Goal: Task Accomplishment & Management: Manage account settings

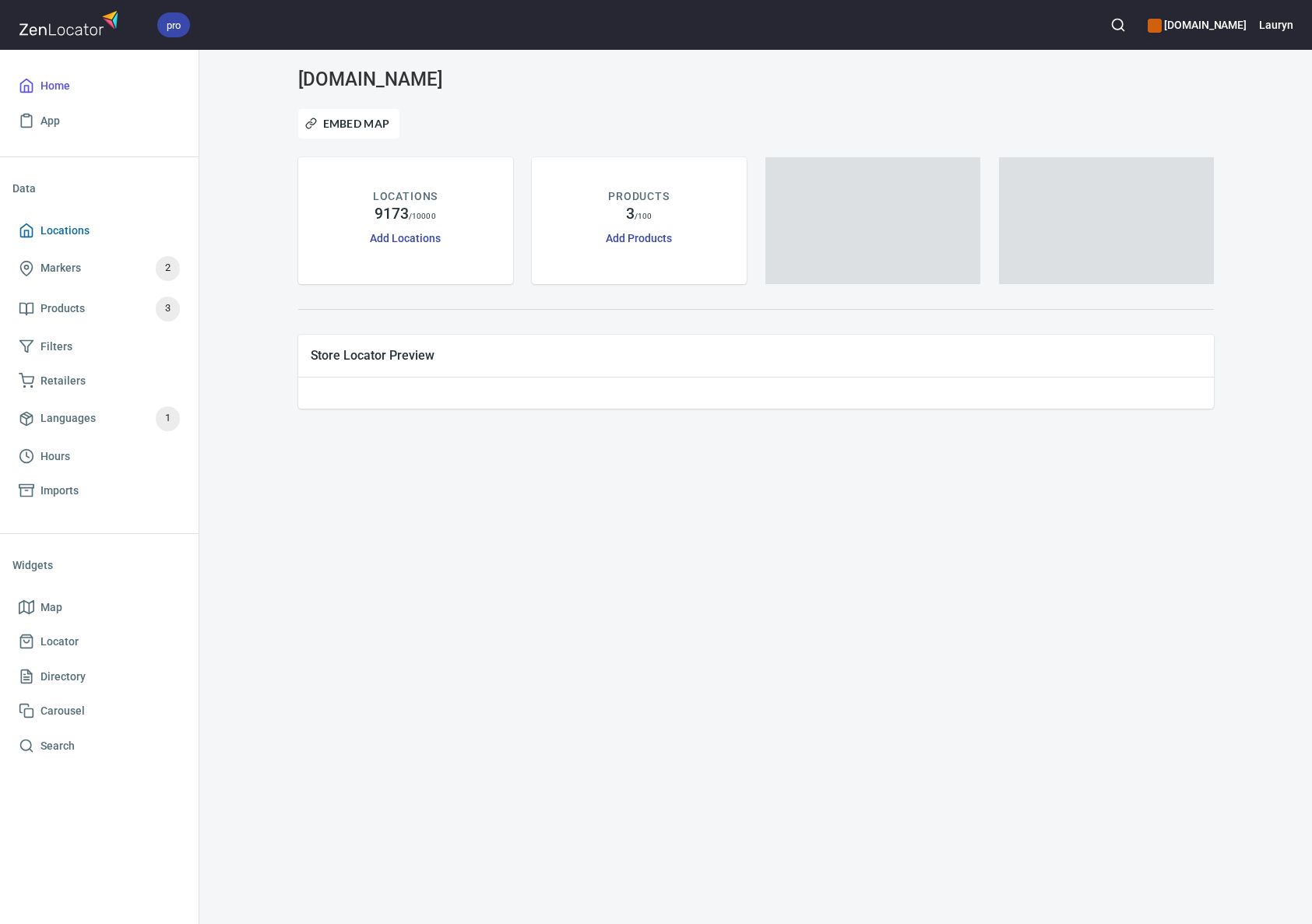
click at [72, 227] on span "Locations" at bounding box center [65, 231] width 49 height 19
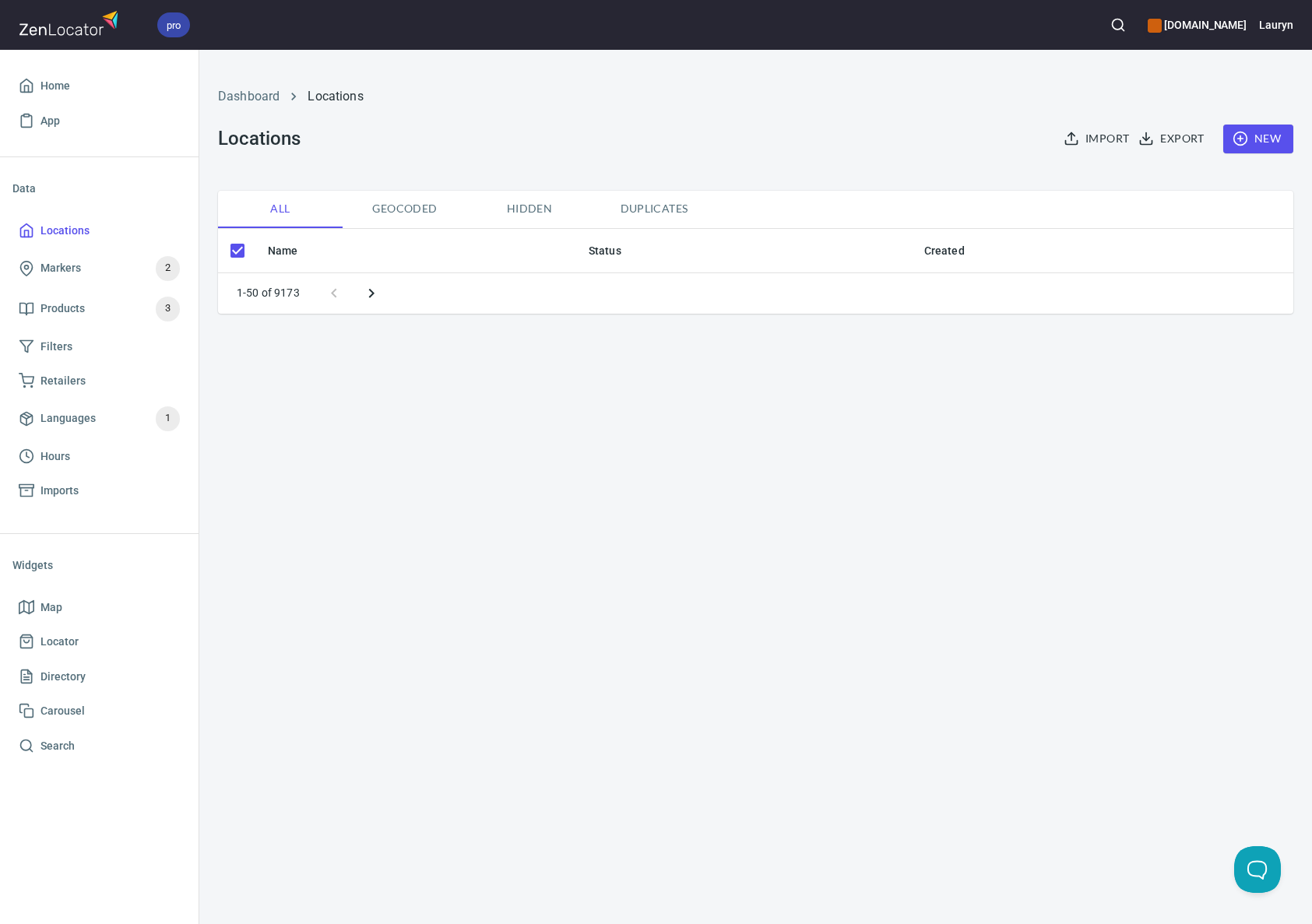
checkbox input "false"
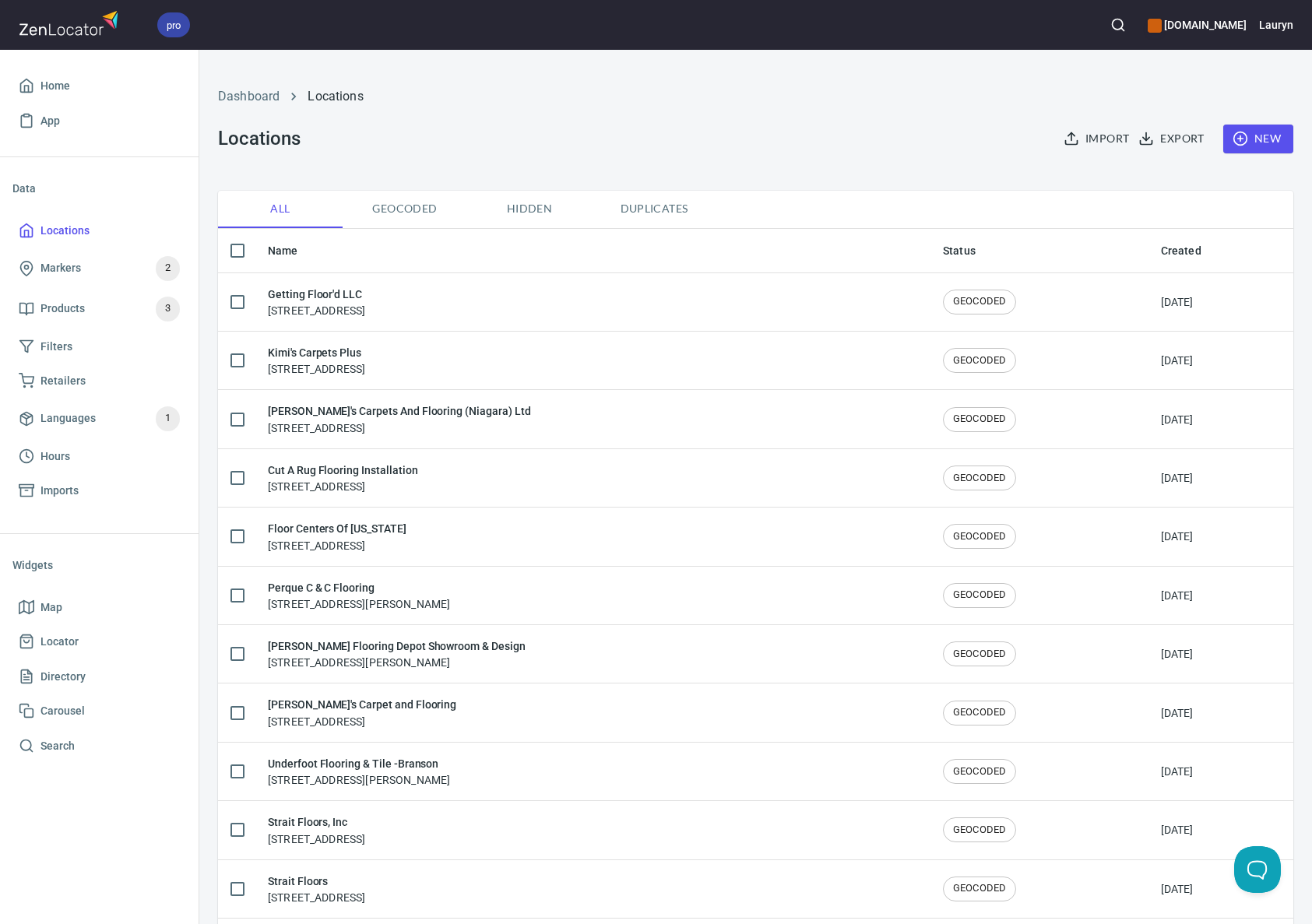
click at [1110, 28] on icon "button" at bounding box center [1118, 25] width 16 height 16
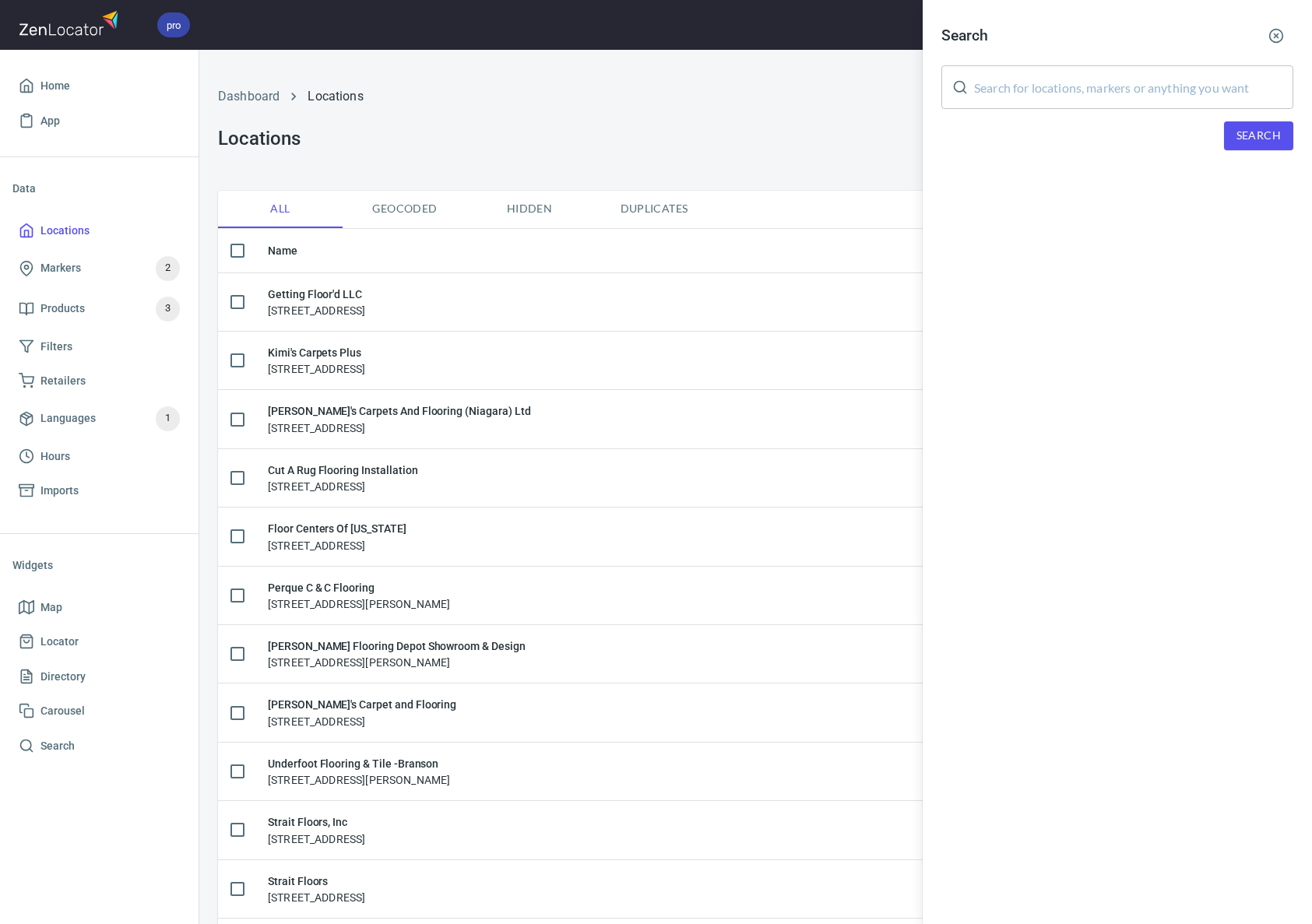
click at [1012, 88] on input "text" at bounding box center [1133, 87] width 319 height 43
type input "allgood"
click at [1265, 129] on span "Search" at bounding box center [1258, 135] width 44 height 19
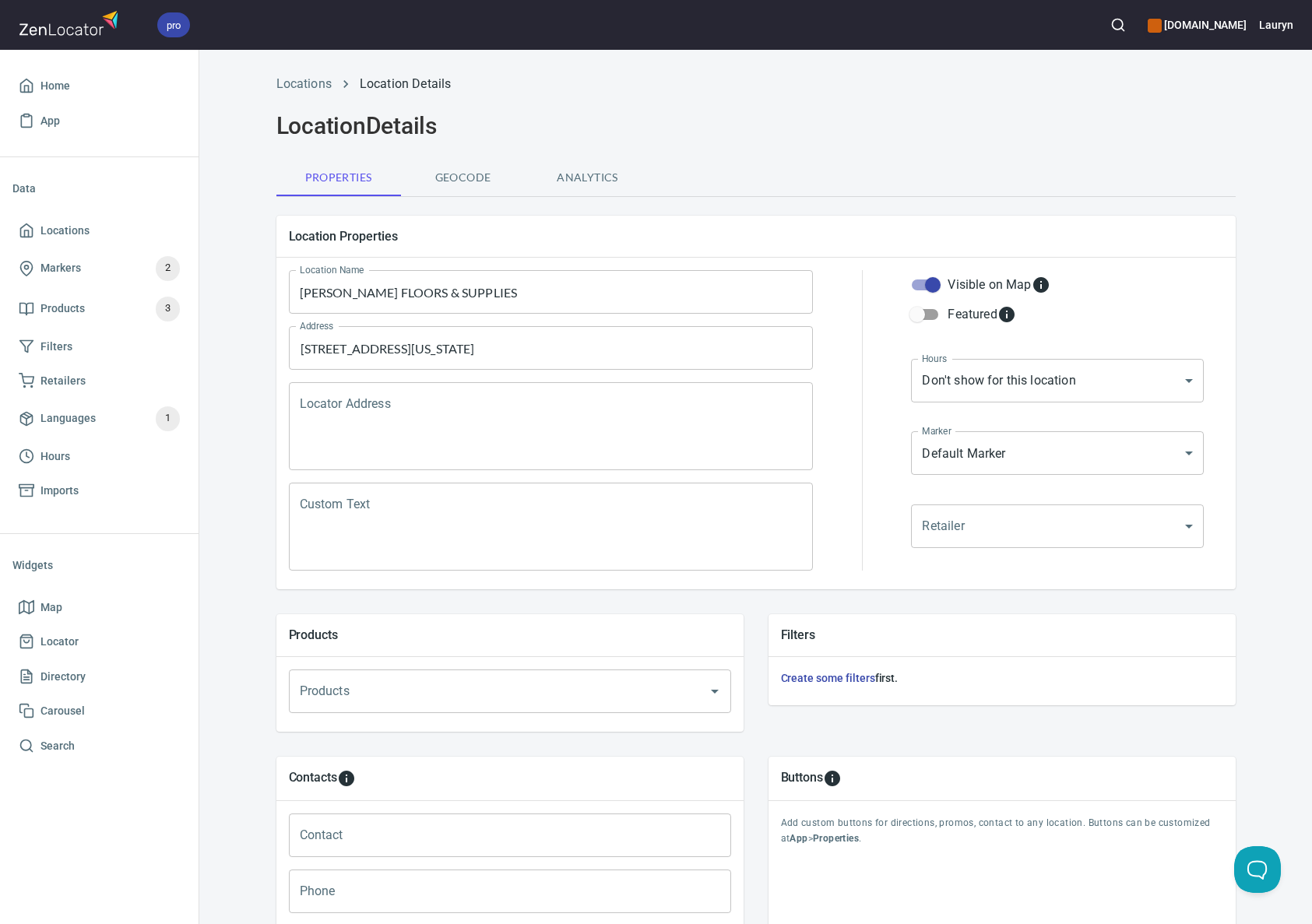
scroll to position [261, 0]
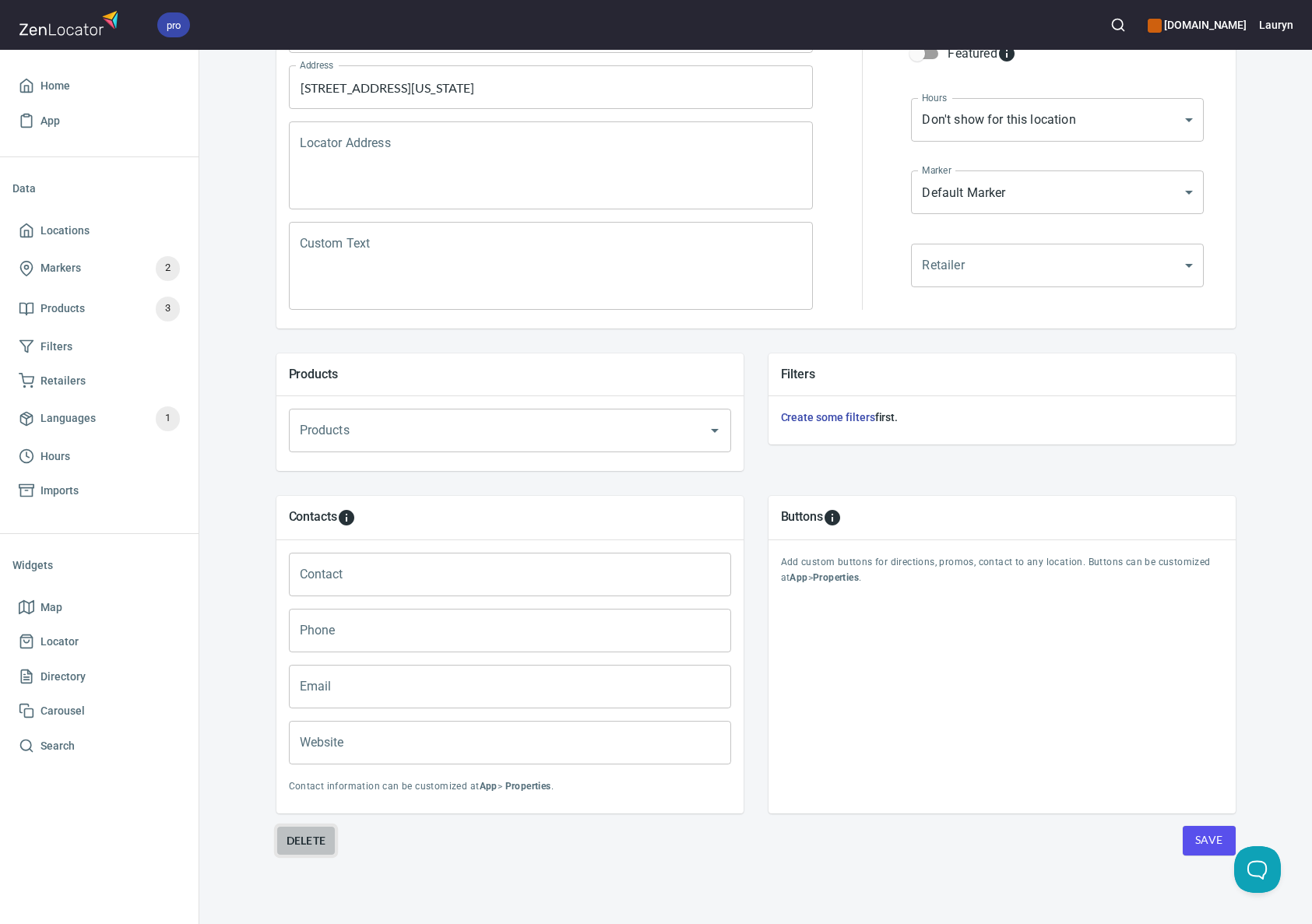
click at [312, 830] on button "Delete" at bounding box center [306, 841] width 60 height 30
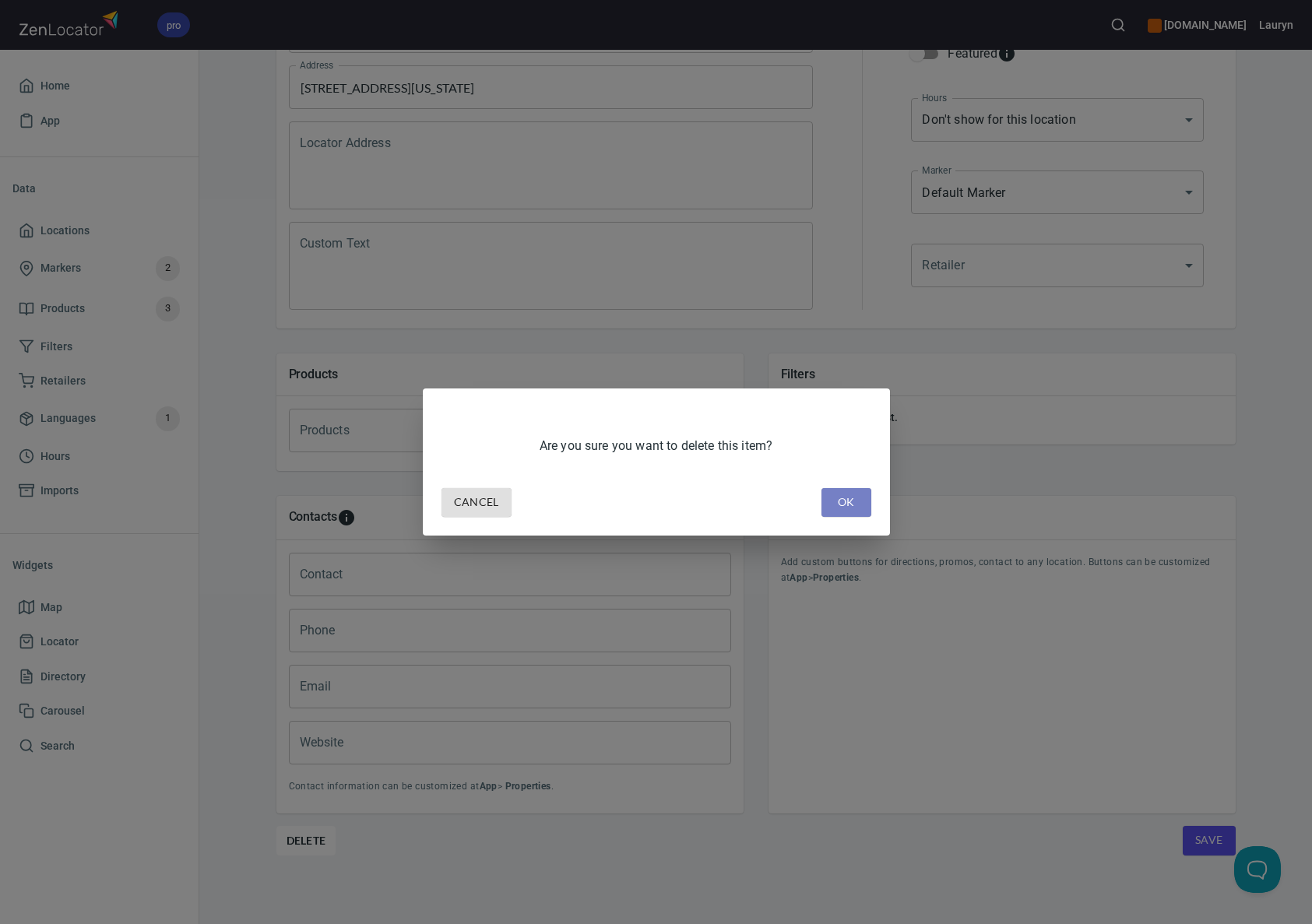
click at [845, 498] on span "OK" at bounding box center [846, 502] width 25 height 19
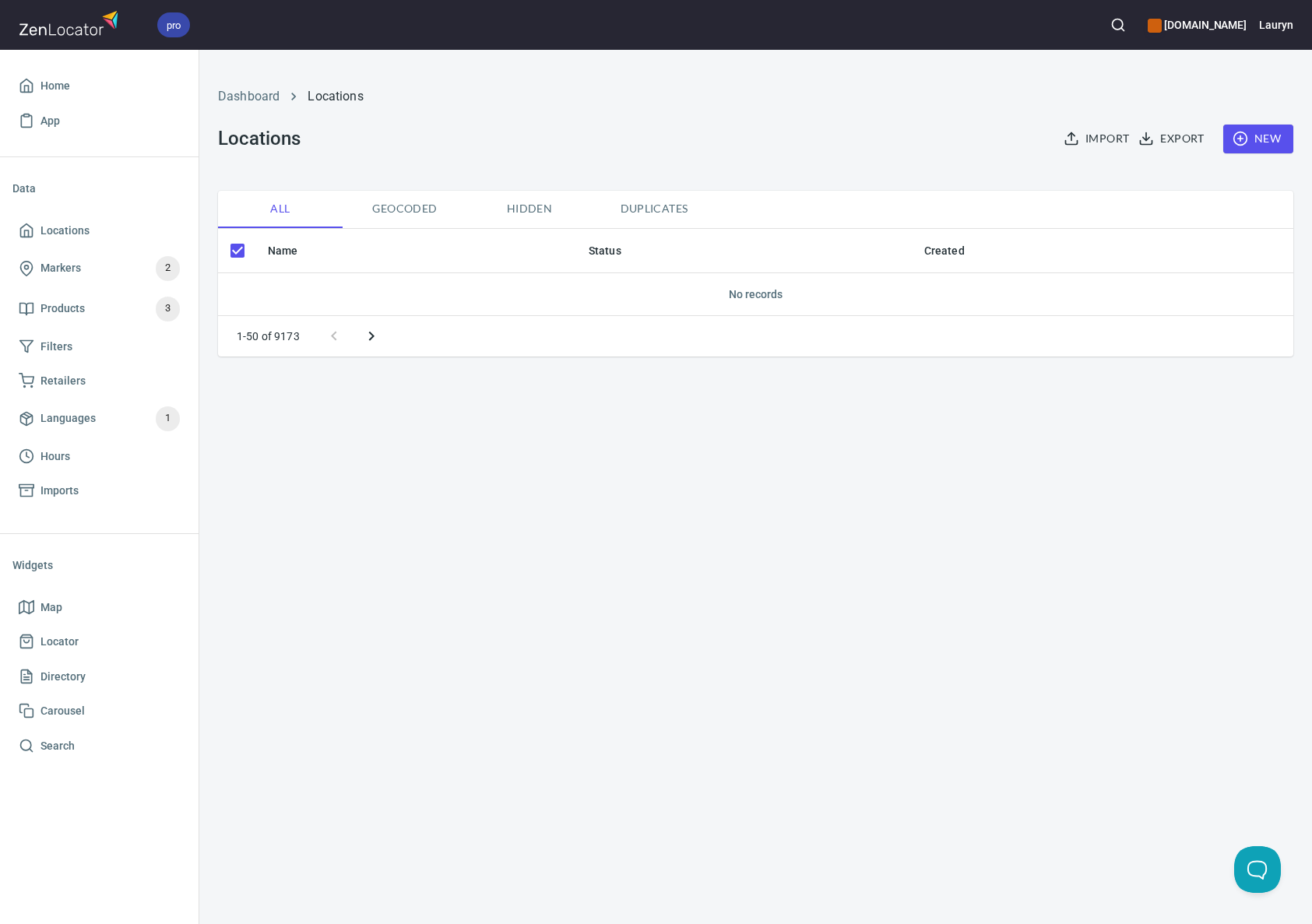
checkbox input "false"
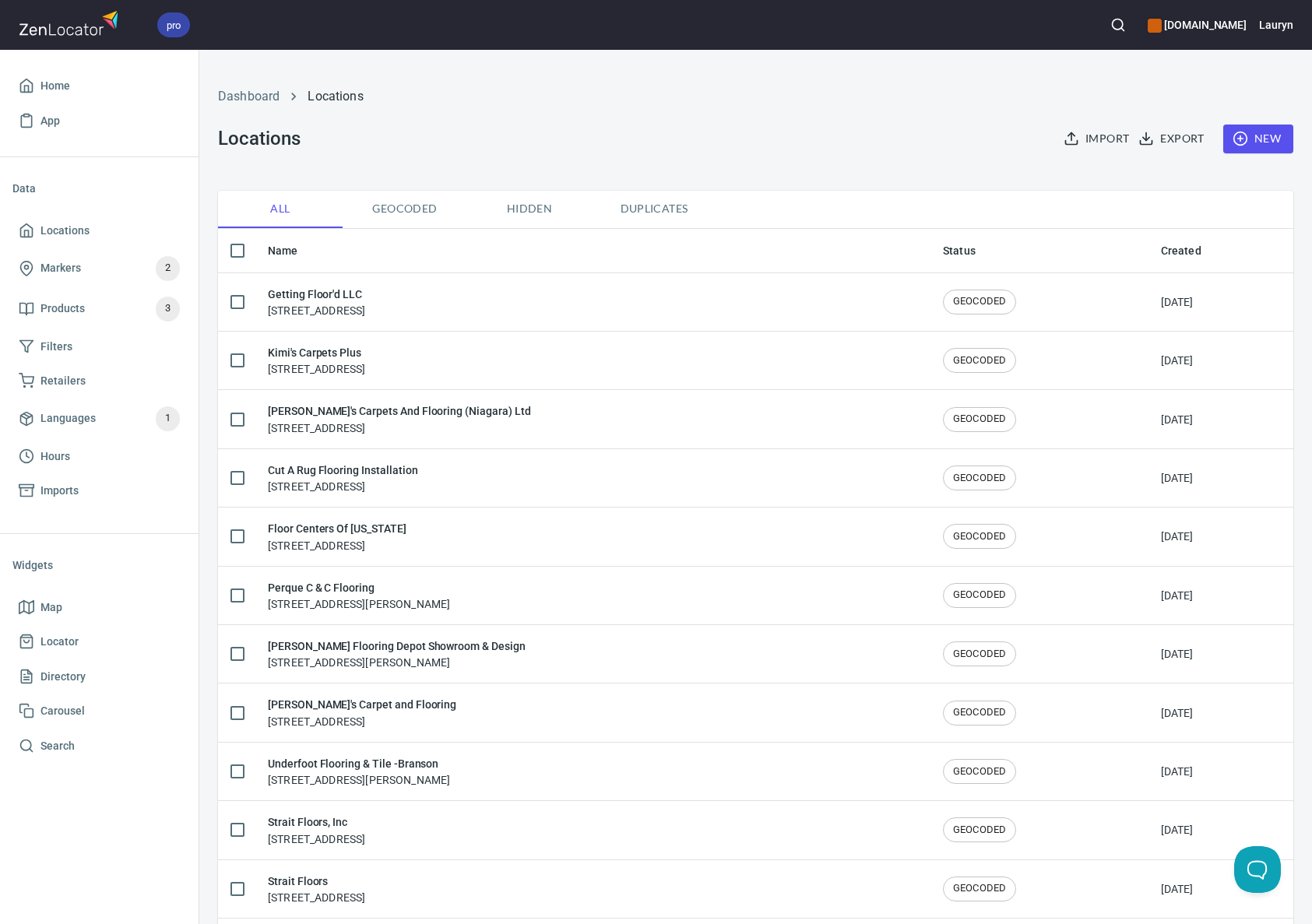
click at [1233, 135] on icon "button" at bounding box center [1241, 139] width 16 height 16
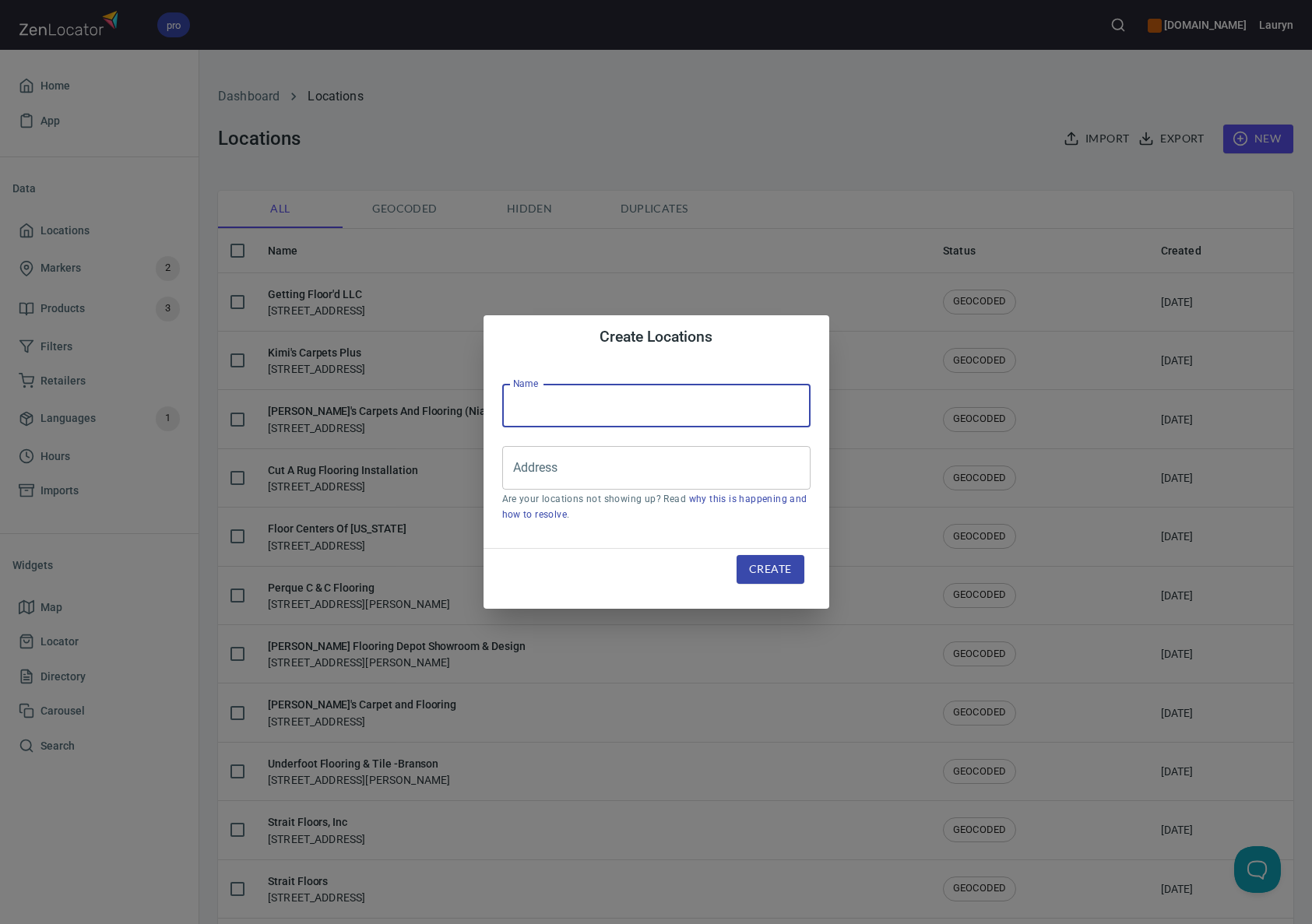
click at [639, 412] on input "text" at bounding box center [656, 406] width 308 height 43
paste input "[PERSON_NAME] Floors"
type input "[PERSON_NAME] Floors"
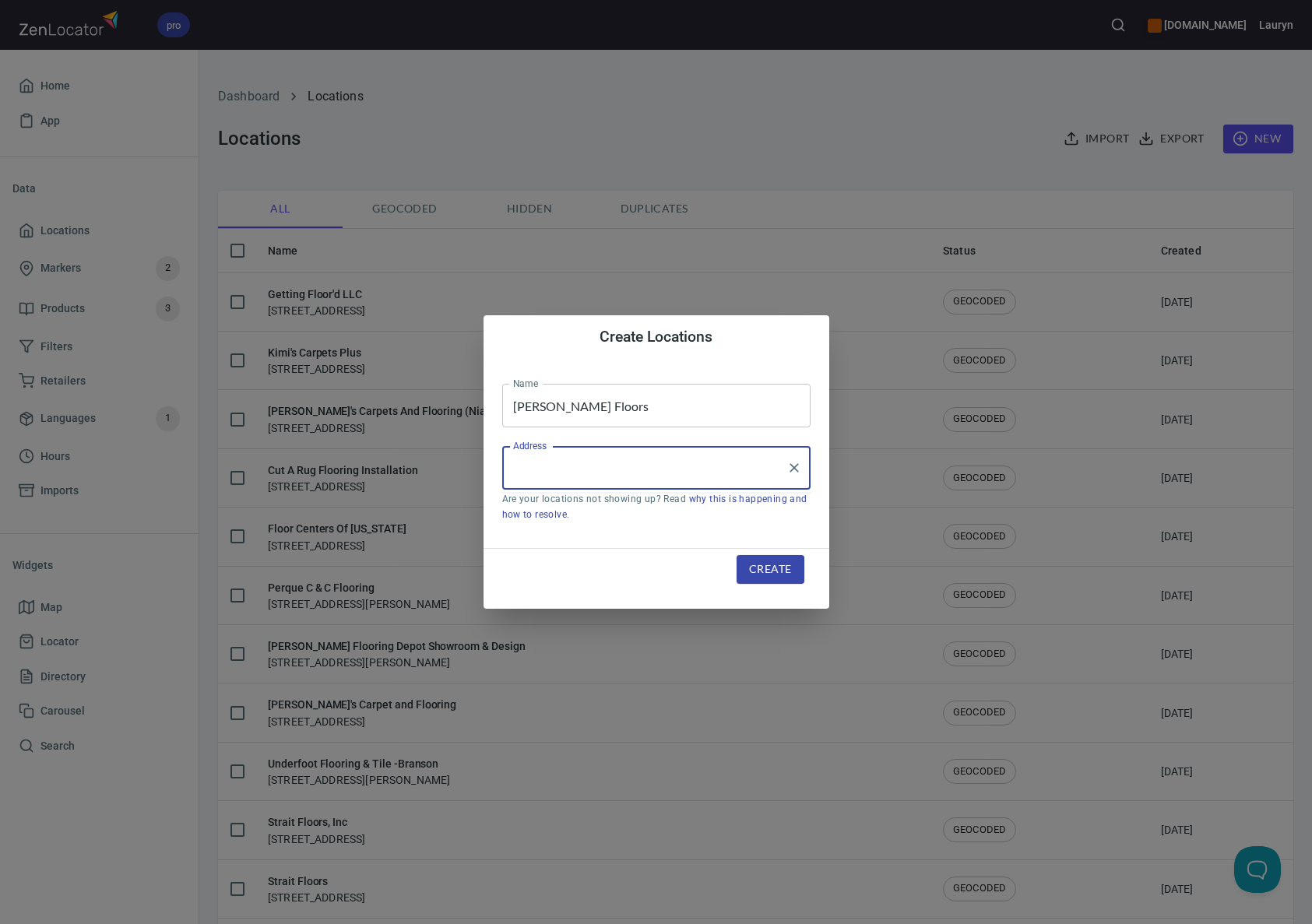
click at [527, 461] on input "Address" at bounding box center [645, 468] width 271 height 30
paste input "[STREET_ADDRESS]"
type input "[STREET_ADDRESS]"
click at [791, 582] on button "Create" at bounding box center [770, 569] width 67 height 29
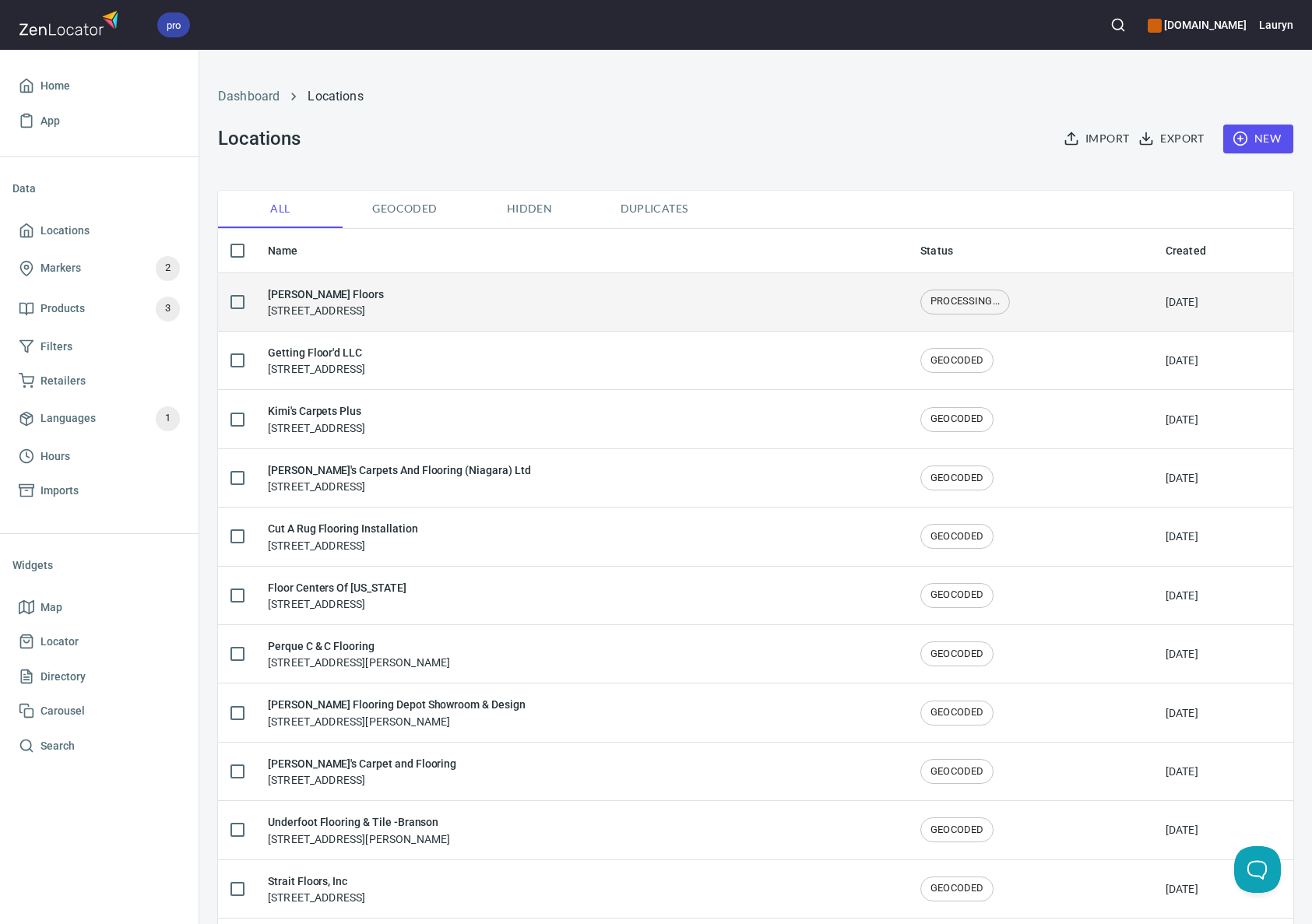
click at [564, 313] on div "Allgood Floors 2280 Shallowford Rd, Marietta, GA 30066" at bounding box center [581, 302] width 627 height 33
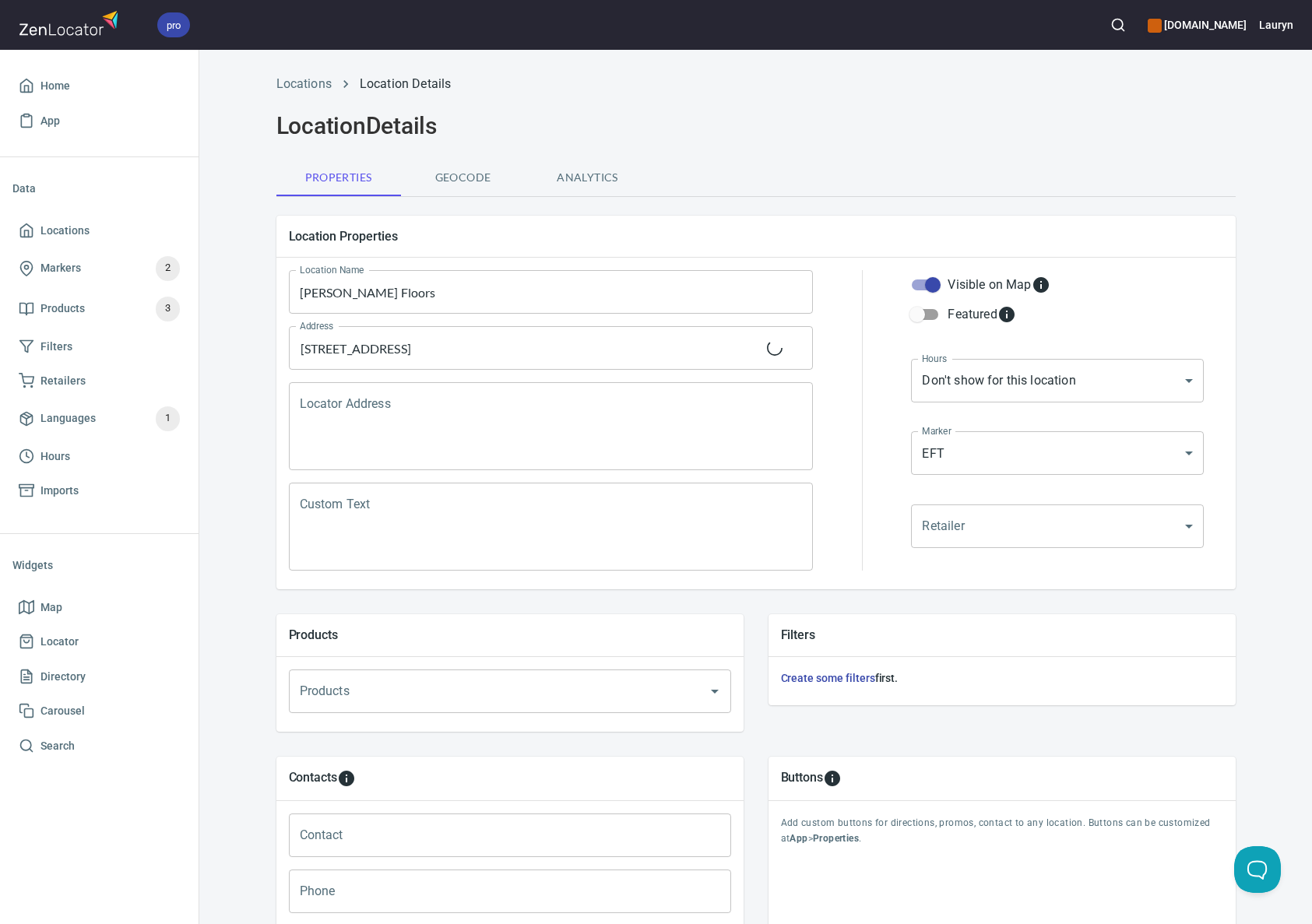
scroll to position [261, 0]
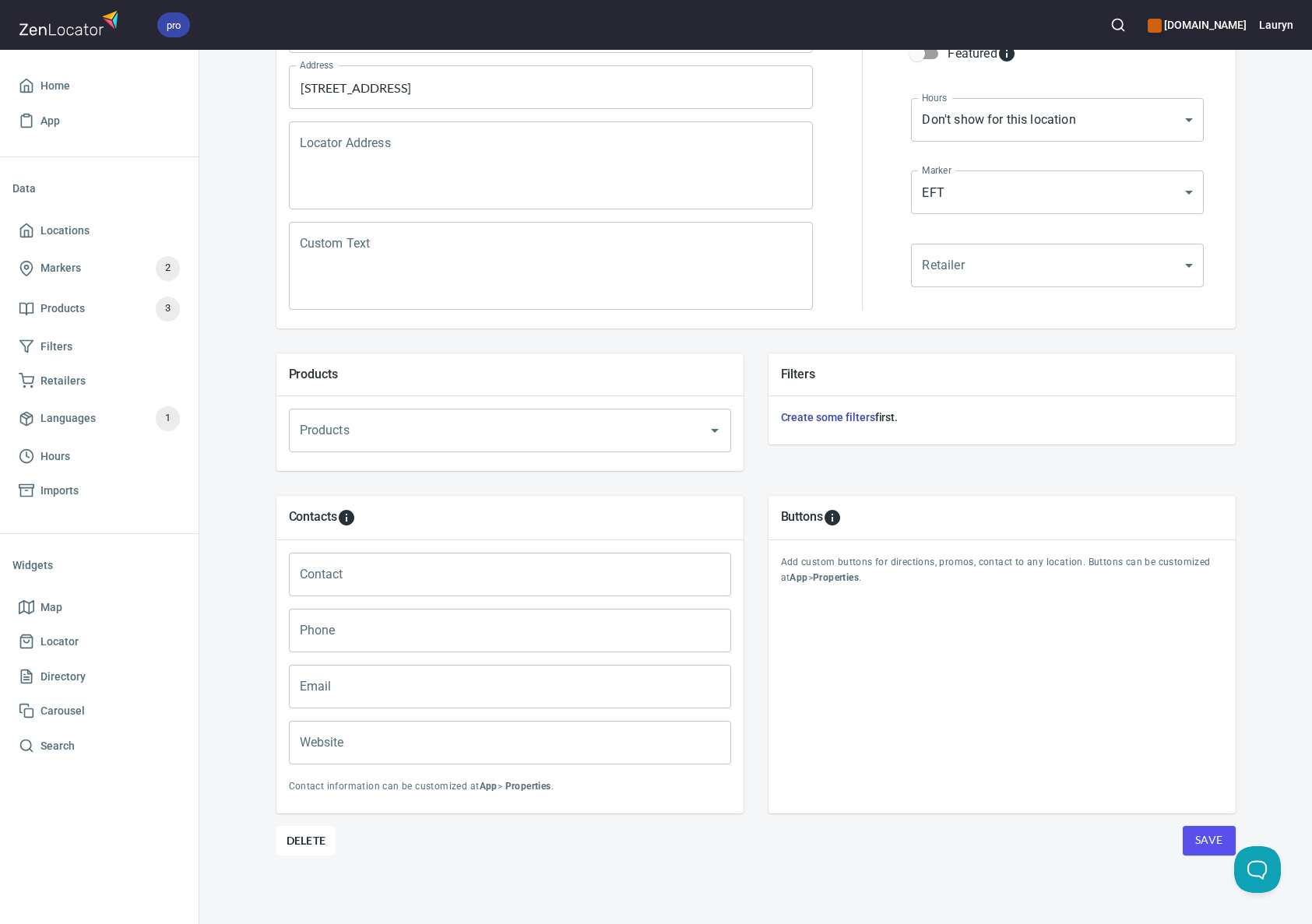
click at [469, 634] on input "Phone" at bounding box center [510, 630] width 442 height 43
paste input "(678) 581-2456"
type input "(678) 581-2456"
click at [383, 740] on input "Website" at bounding box center [510, 742] width 442 height 43
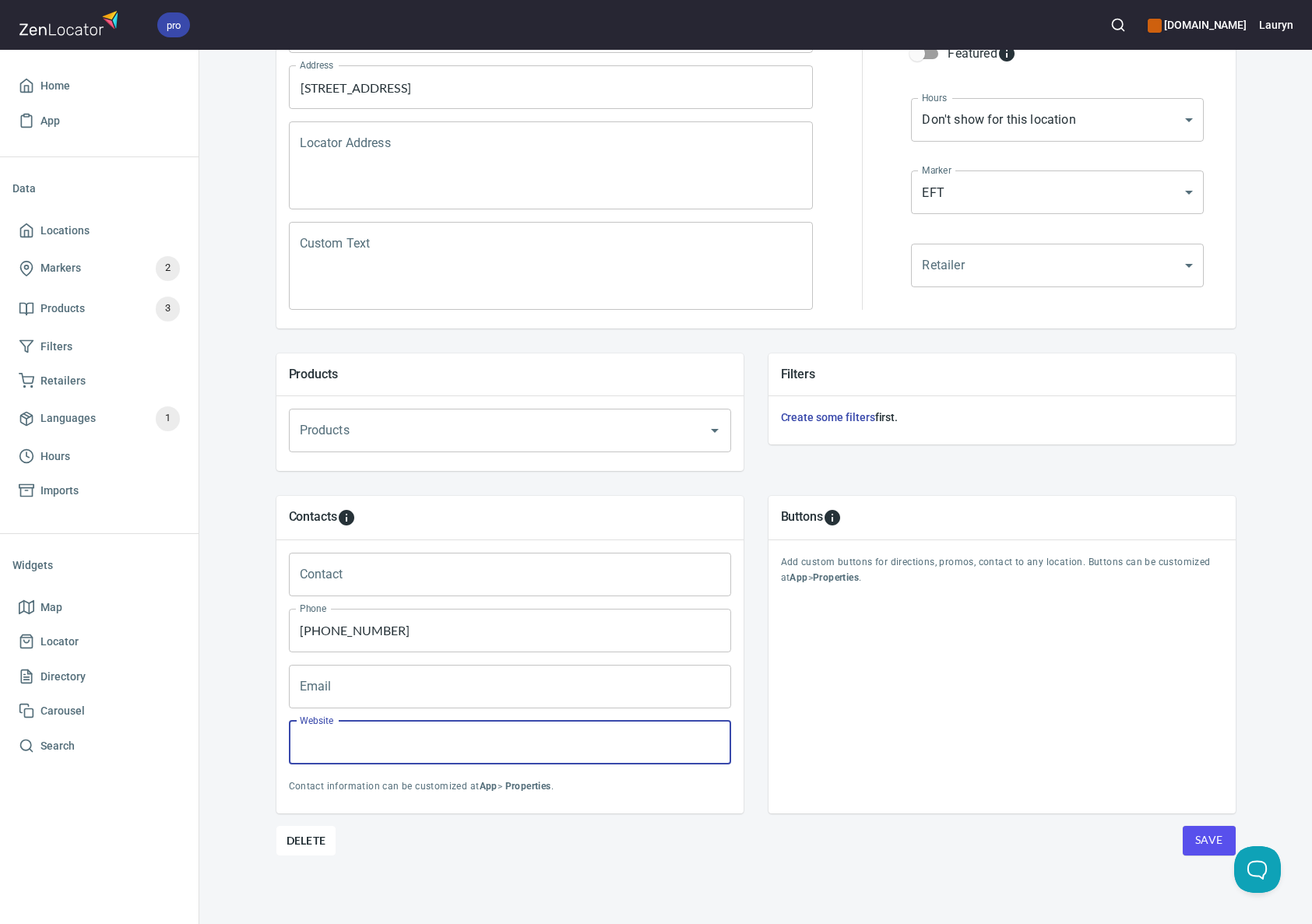
paste input "https://allgoodfloors.com/"
type input "https://allgoodfloors.com/"
click at [1146, 875] on div "Location Properties Location Name Allgood Floors Location Name Address 2280 Sha…" at bounding box center [756, 433] width 959 height 981
click at [1220, 828] on button "Save" at bounding box center [1209, 841] width 53 height 30
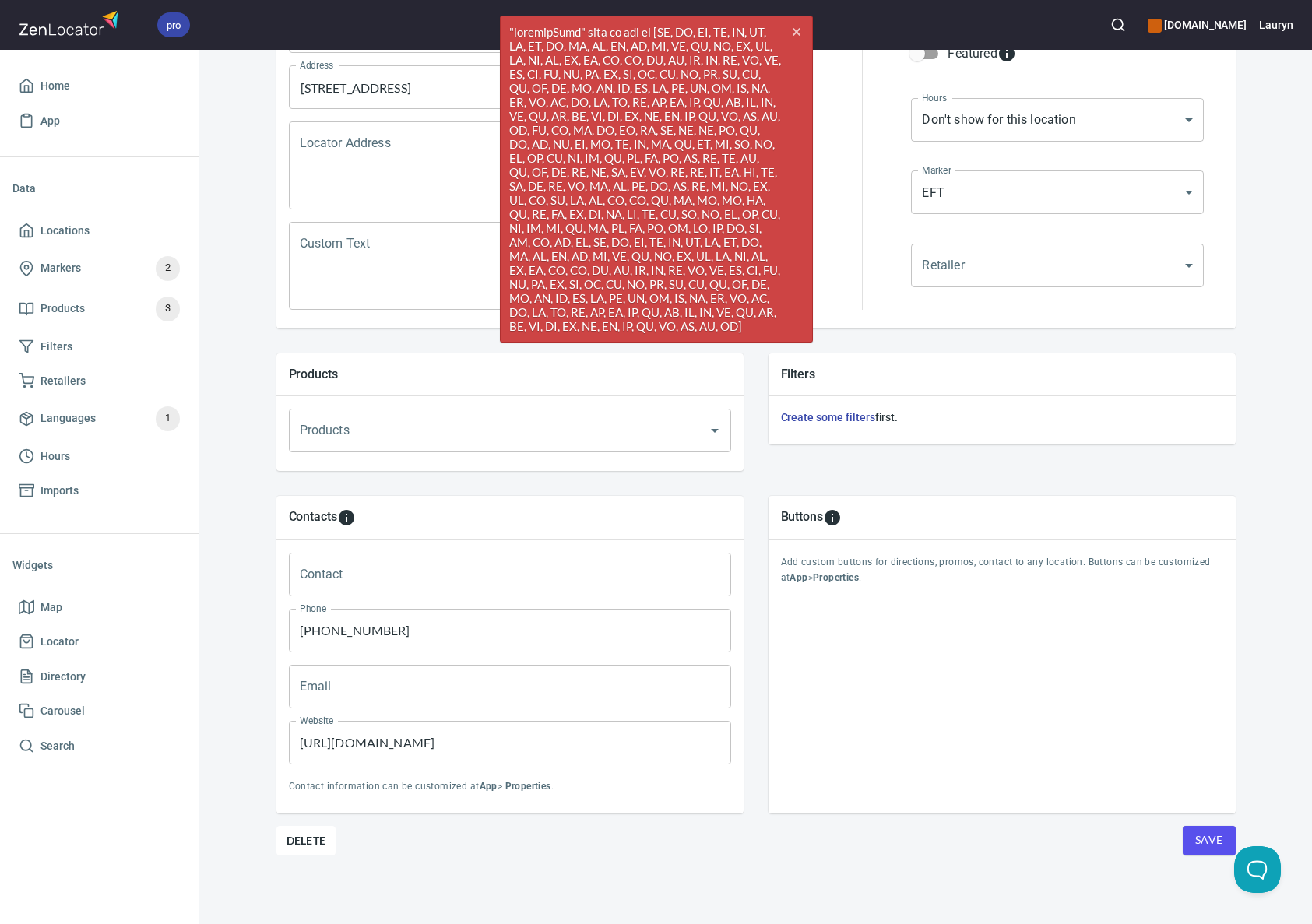
click at [851, 312] on div at bounding box center [862, 159] width 79 height 319
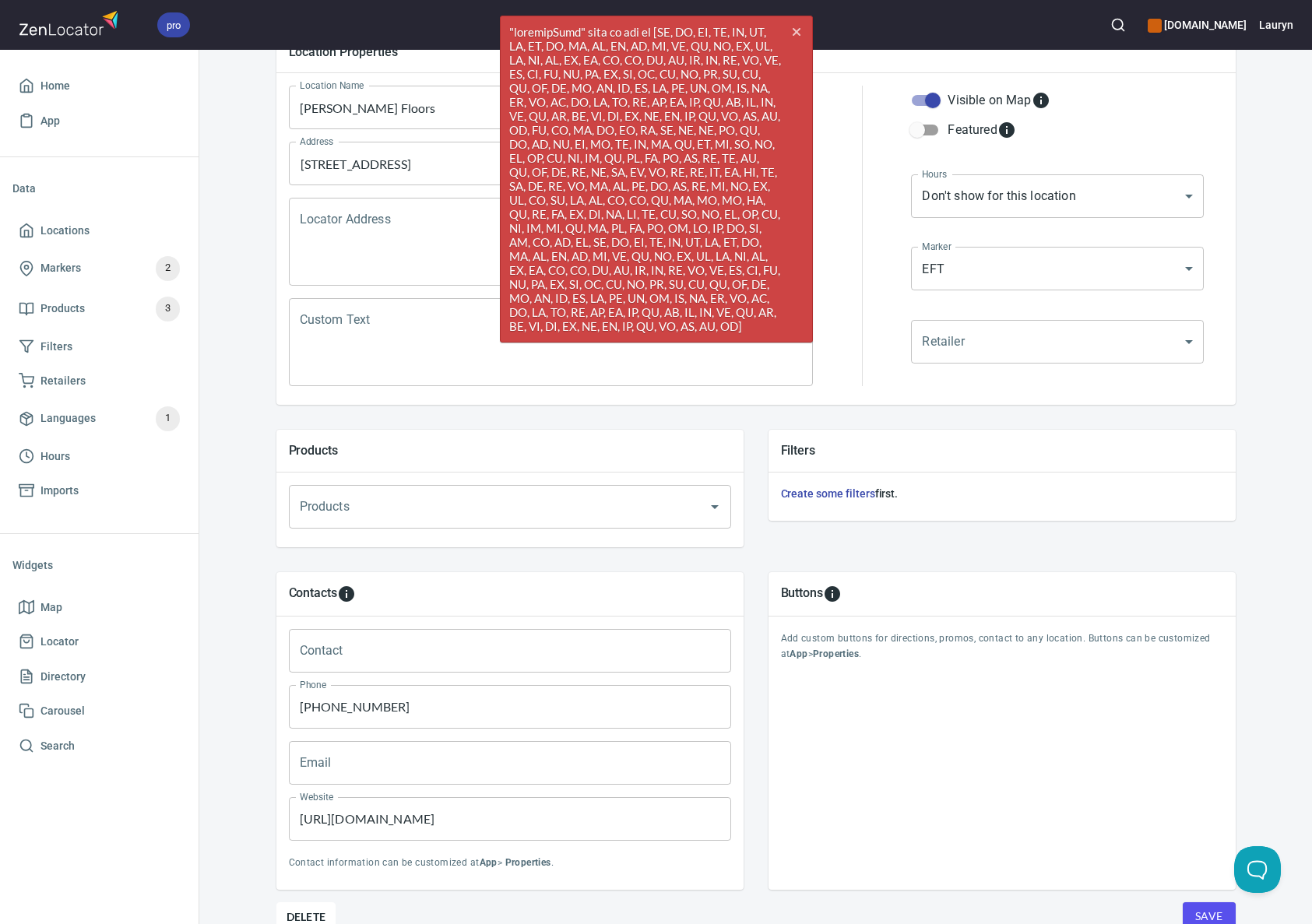
scroll to position [0, 0]
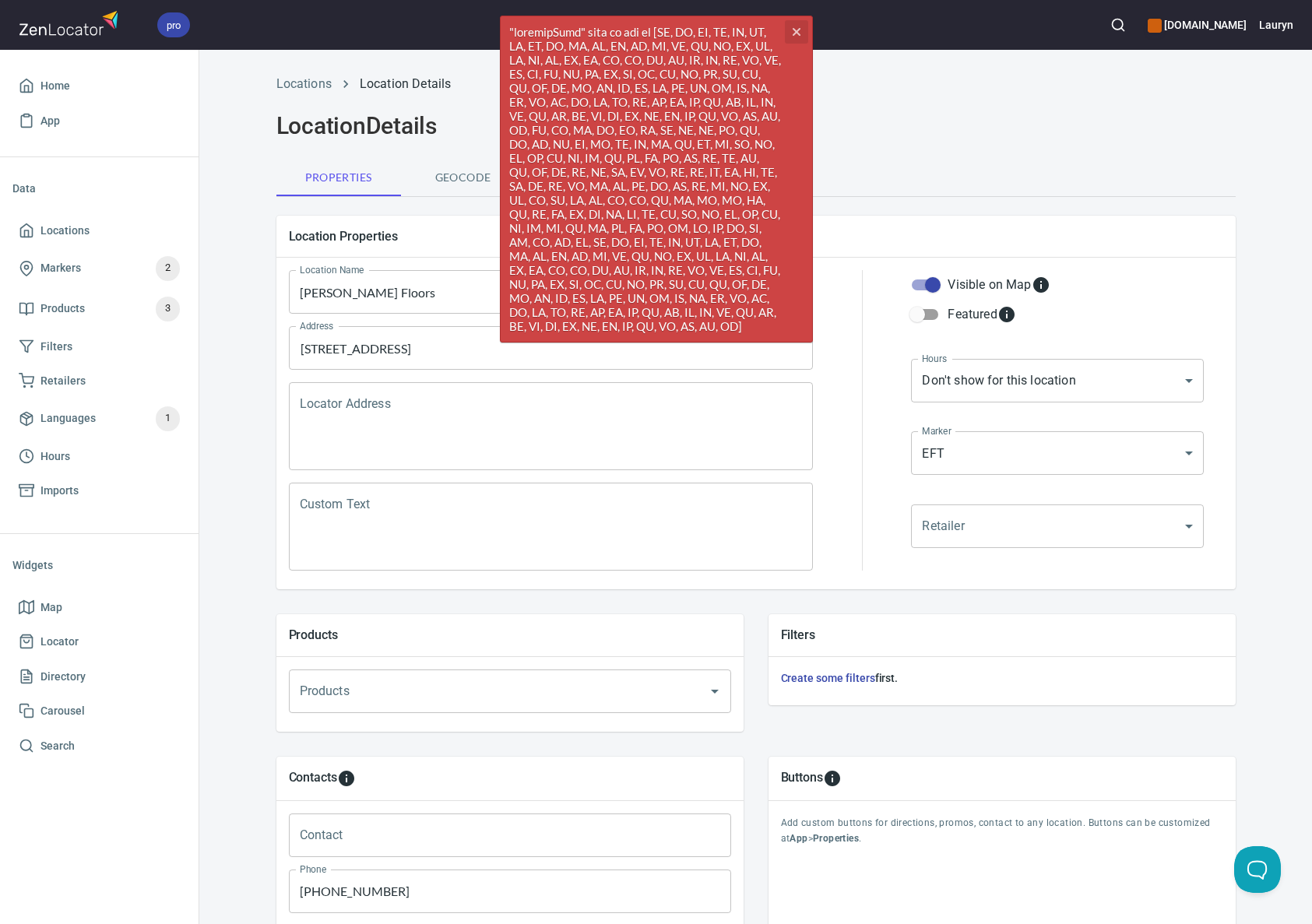
click at [795, 30] on icon "button" at bounding box center [796, 31] width 8 height 8
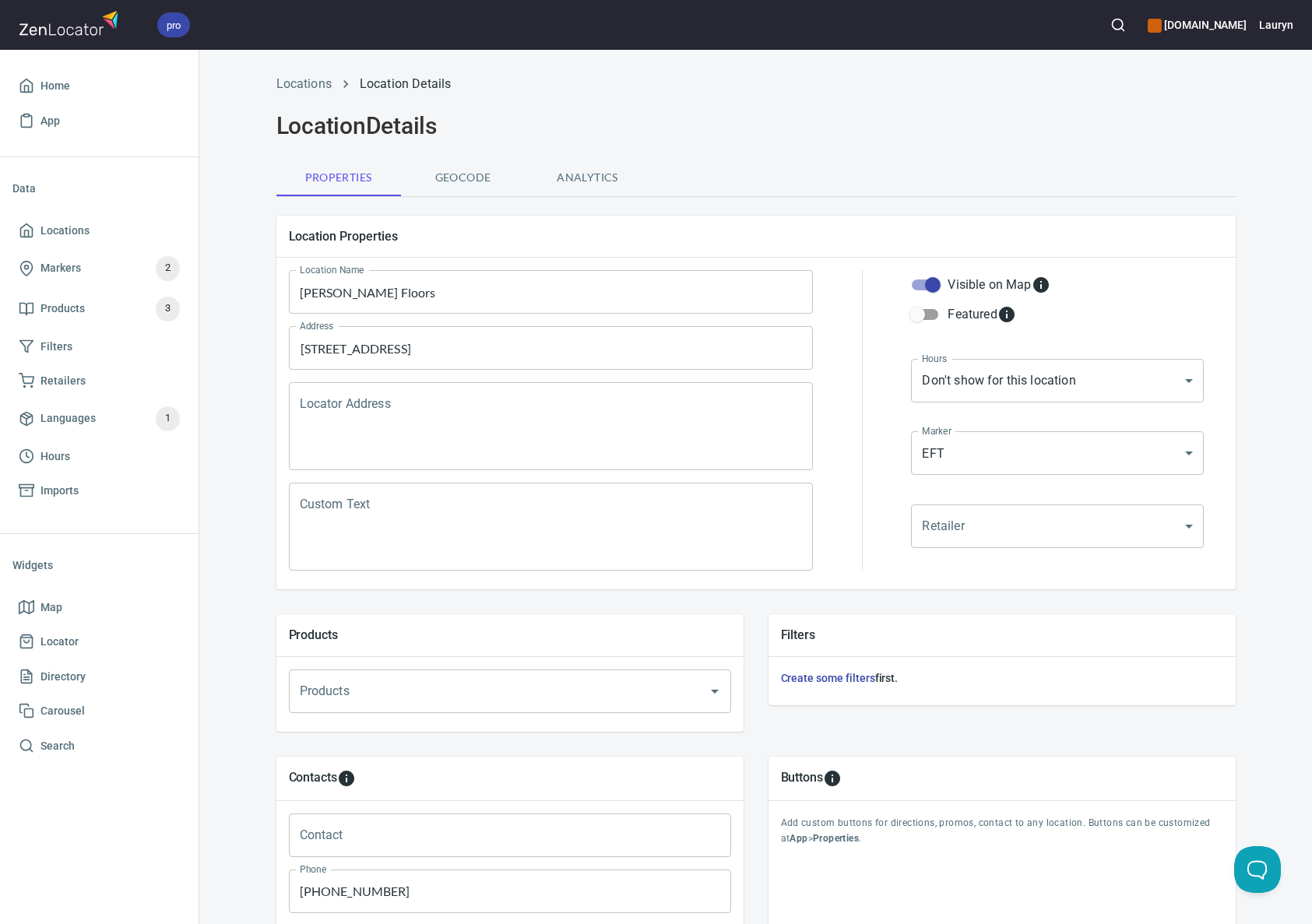
scroll to position [261, 0]
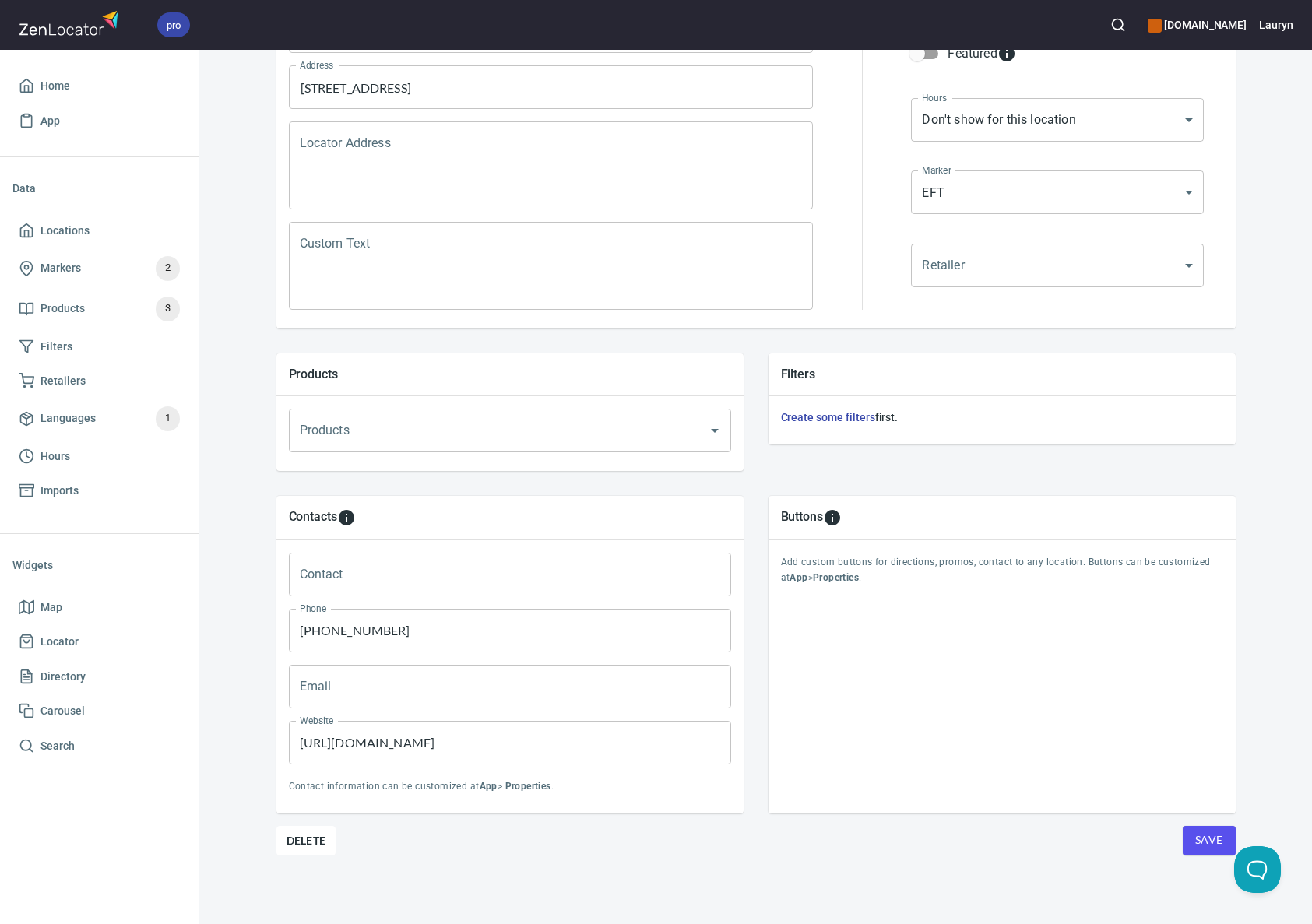
click at [1188, 828] on button "Save" at bounding box center [1209, 841] width 53 height 30
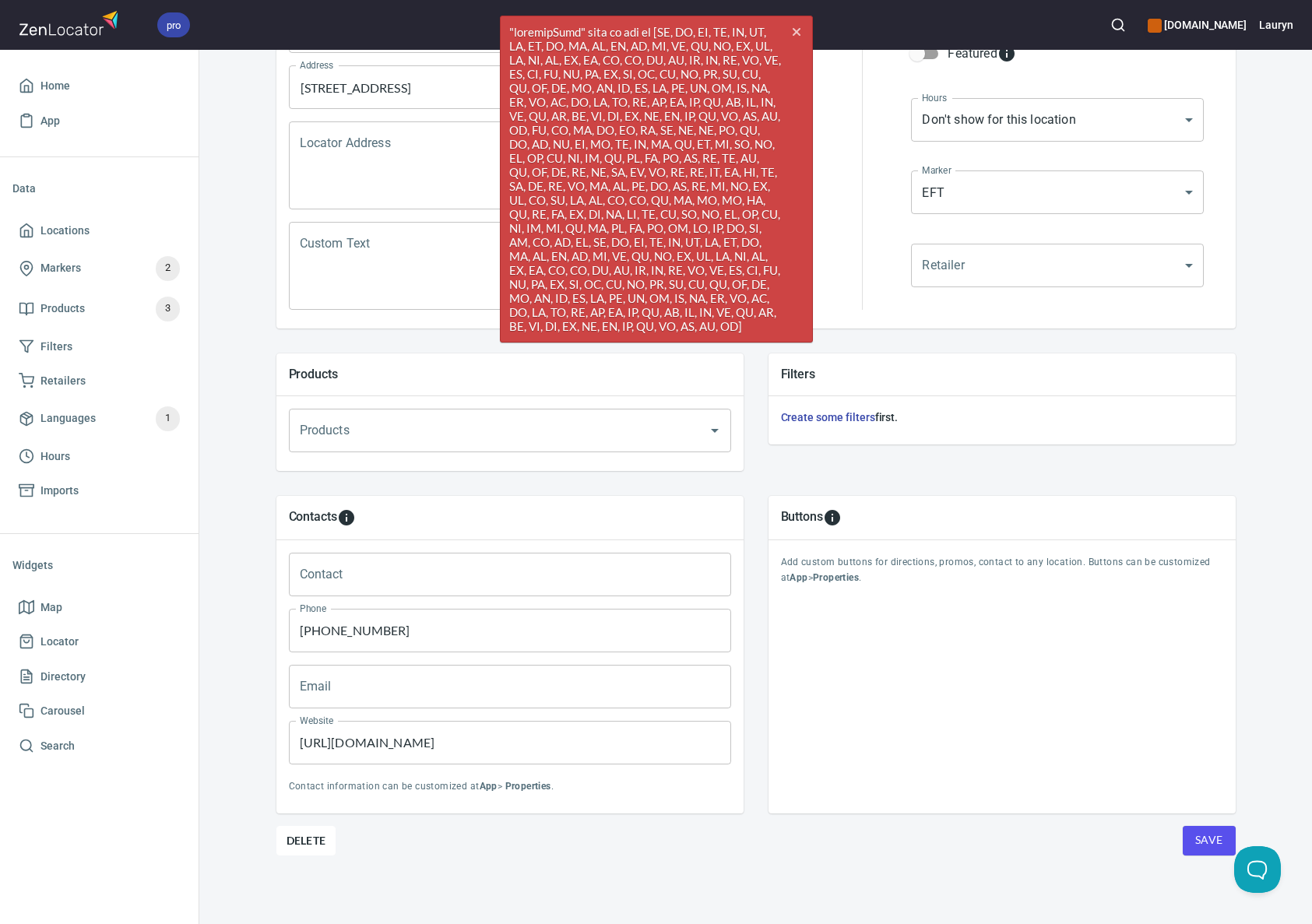
click at [827, 314] on div at bounding box center [862, 159] width 79 height 319
click at [419, 84] on input "[STREET_ADDRESS]" at bounding box center [540, 87] width 487 height 30
click at [417, 138] on li "2280 Shallowford Road NE, Marietta, Georgia, United States" at bounding box center [545, 132] width 525 height 28
click at [1206, 850] on button "Save" at bounding box center [1209, 841] width 53 height 30
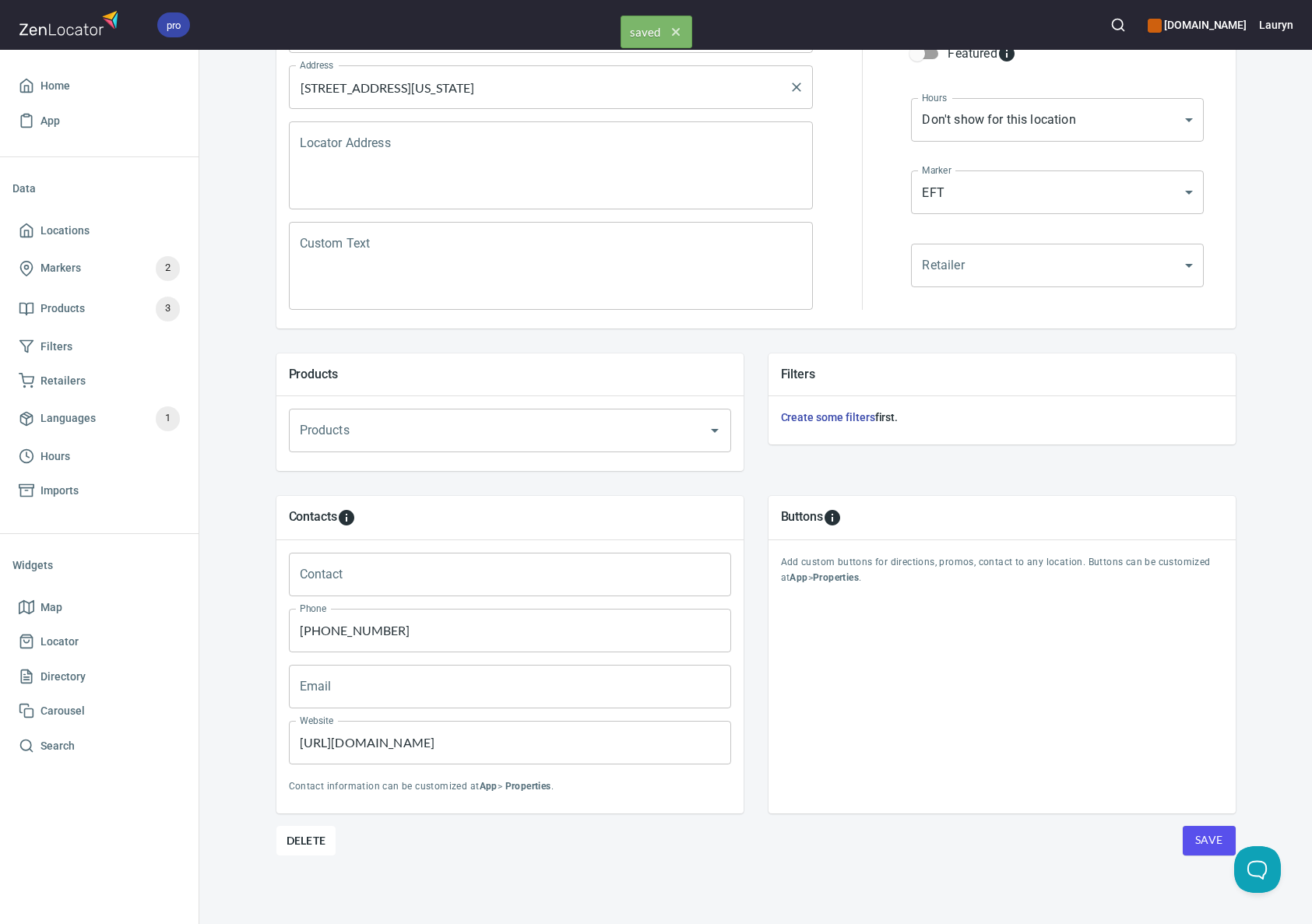
click at [511, 91] on input "2280 Shallowford Road NE, Marietta, Georgia, United States" at bounding box center [540, 87] width 487 height 30
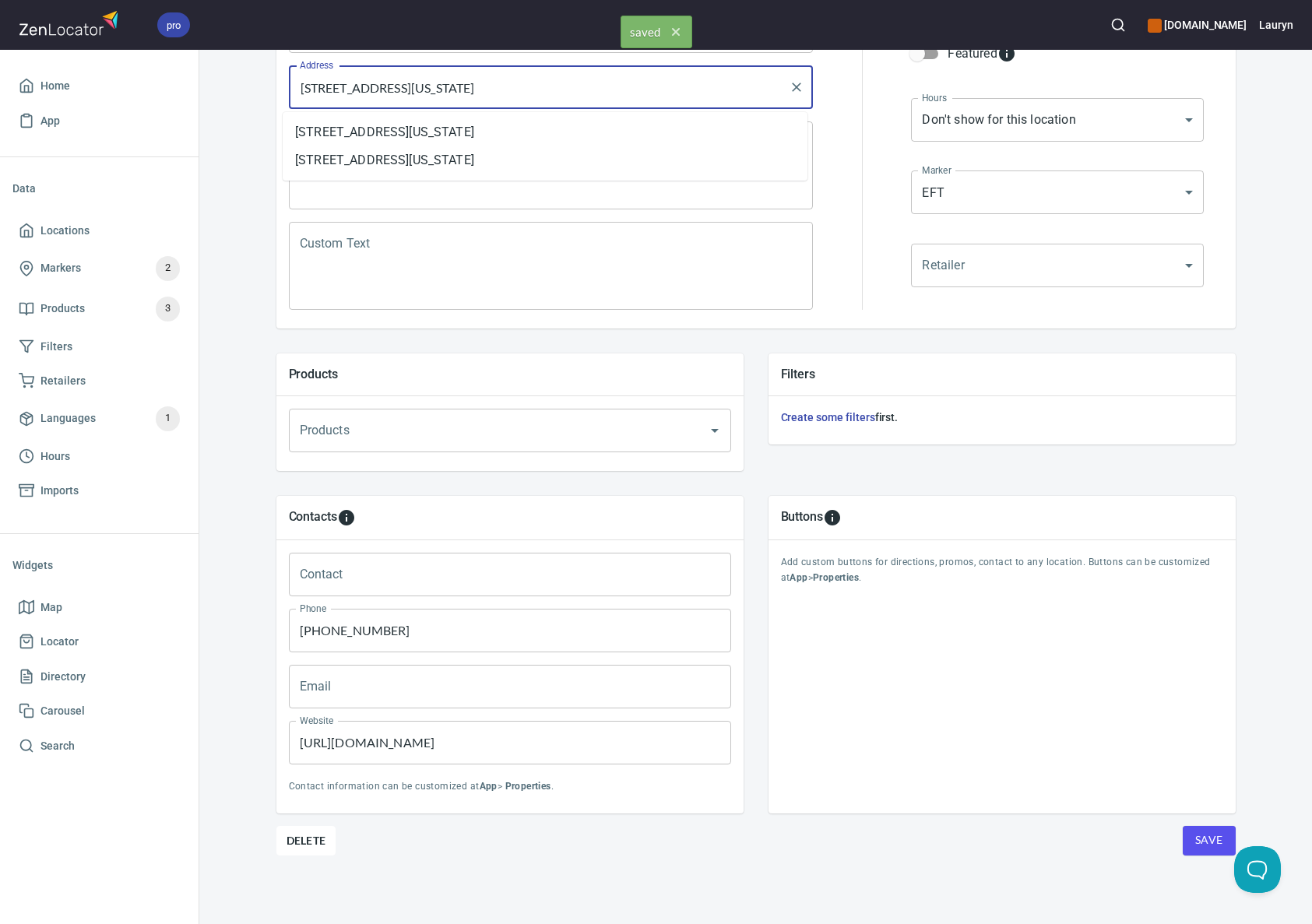
click at [511, 91] on input "2280 Shallowford Road NE, Marietta, Georgia, United States" at bounding box center [540, 87] width 487 height 30
paste input "d, Marietta, GA 30066"
type input "[STREET_ADDRESS]"
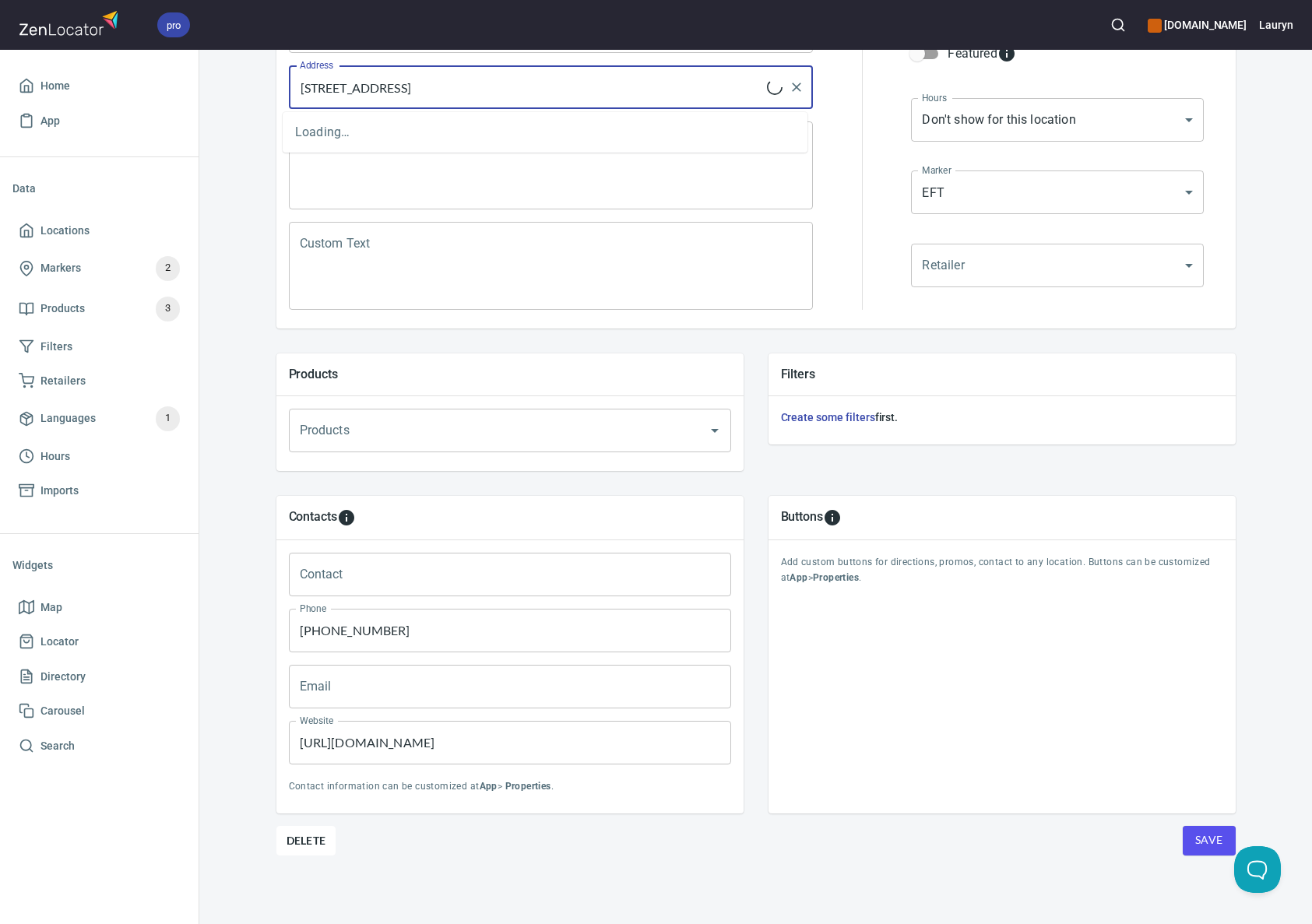
click at [838, 300] on div at bounding box center [862, 159] width 79 height 319
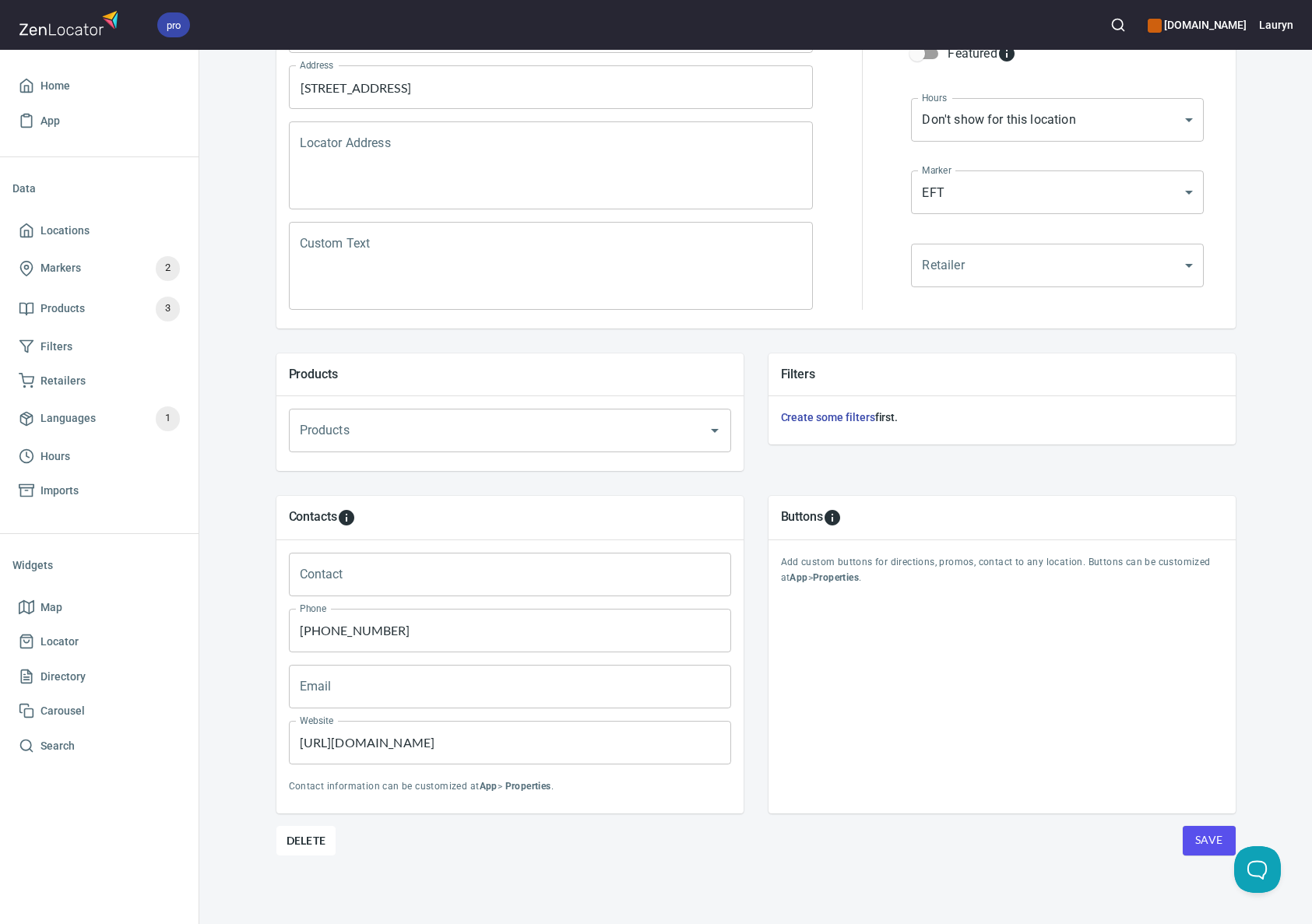
click at [1206, 844] on span "Save" at bounding box center [1209, 840] width 28 height 19
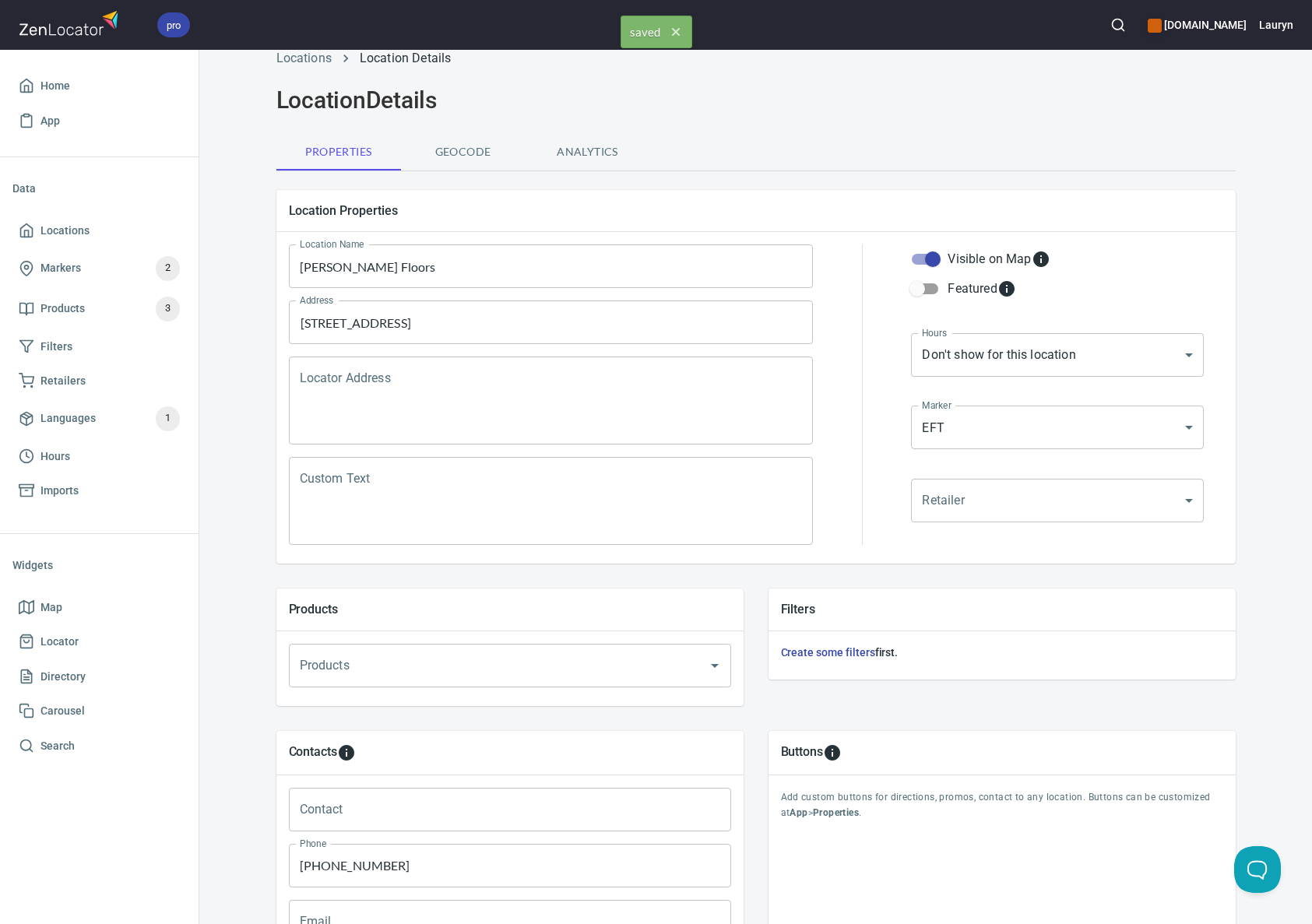
scroll to position [0, 0]
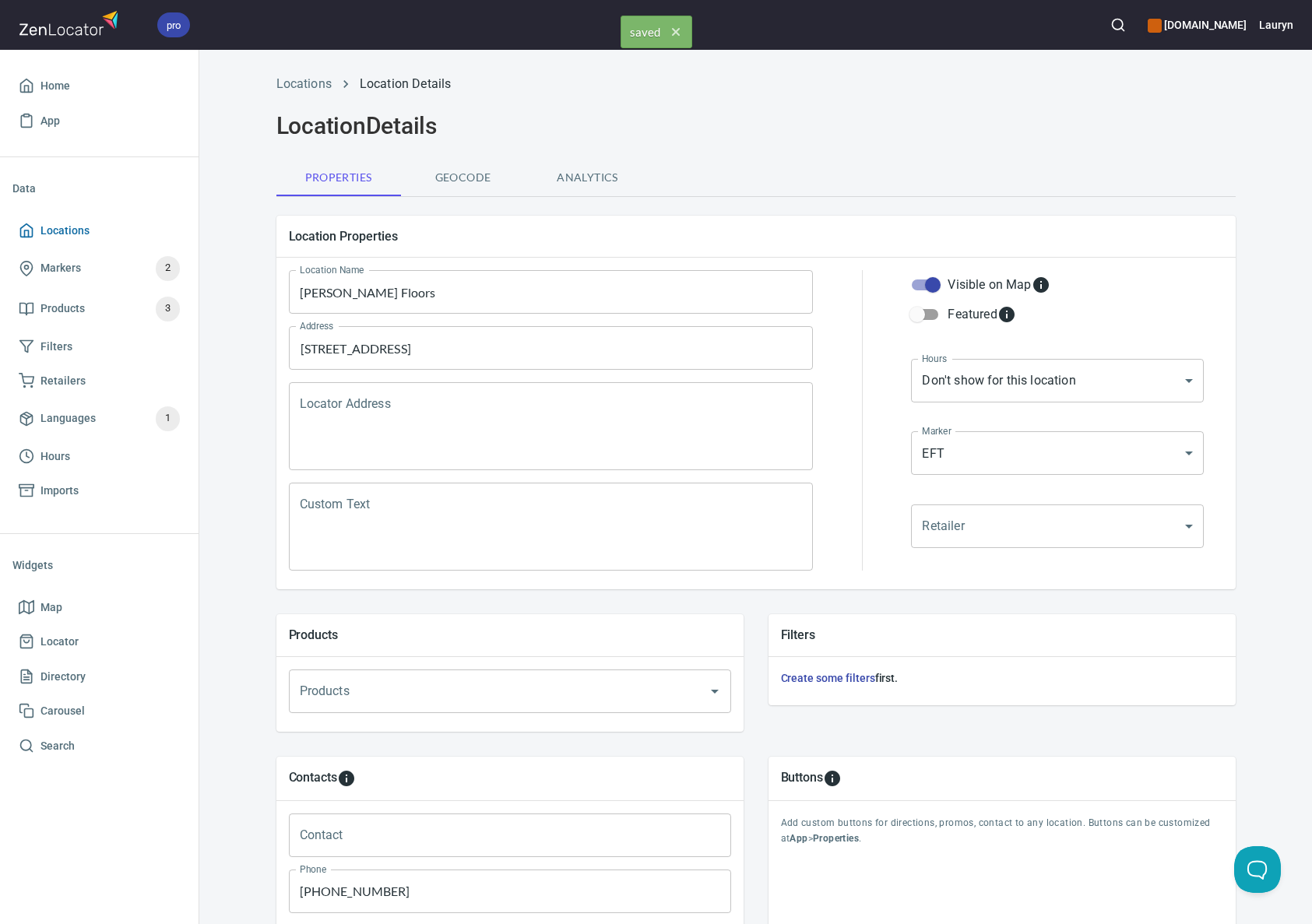
click at [34, 233] on span "Locations" at bounding box center [100, 231] width 162 height 19
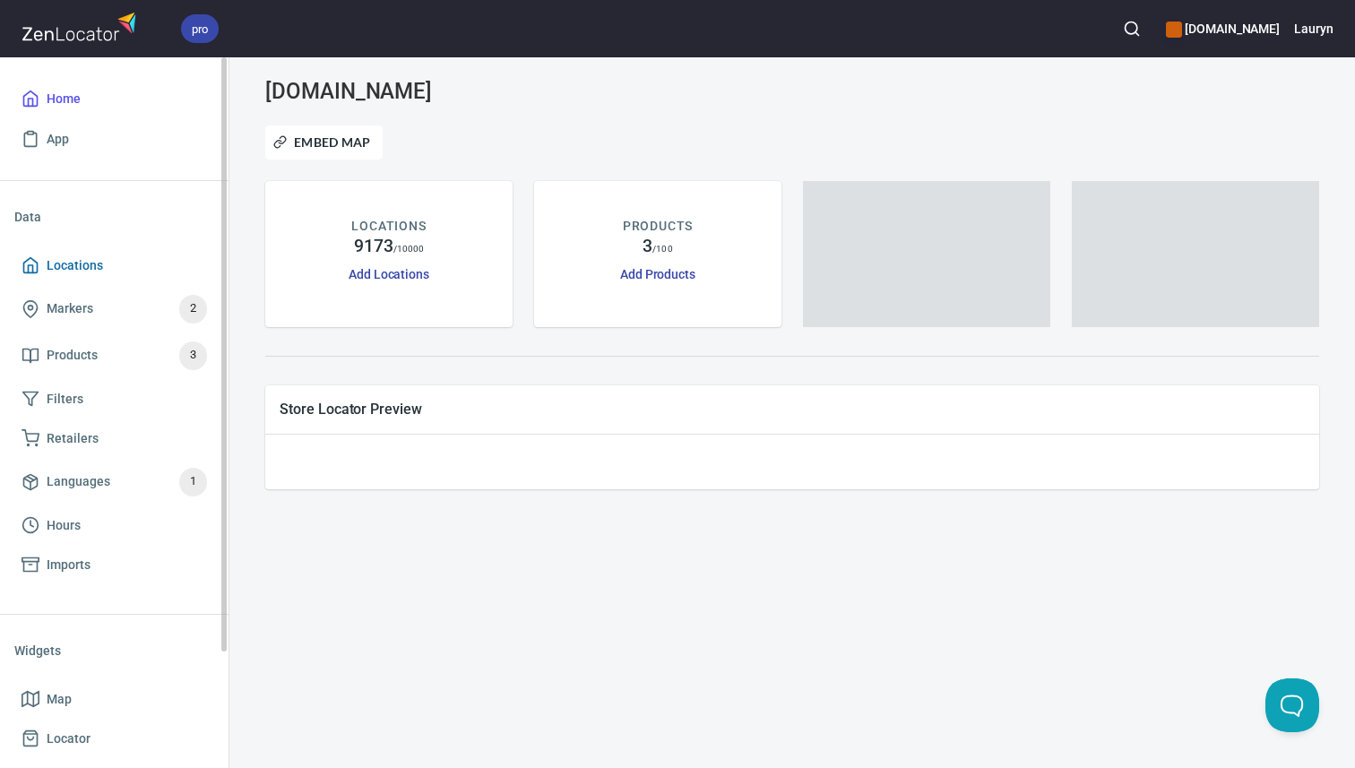
click at [114, 269] on span "Locations" at bounding box center [115, 266] width 186 height 22
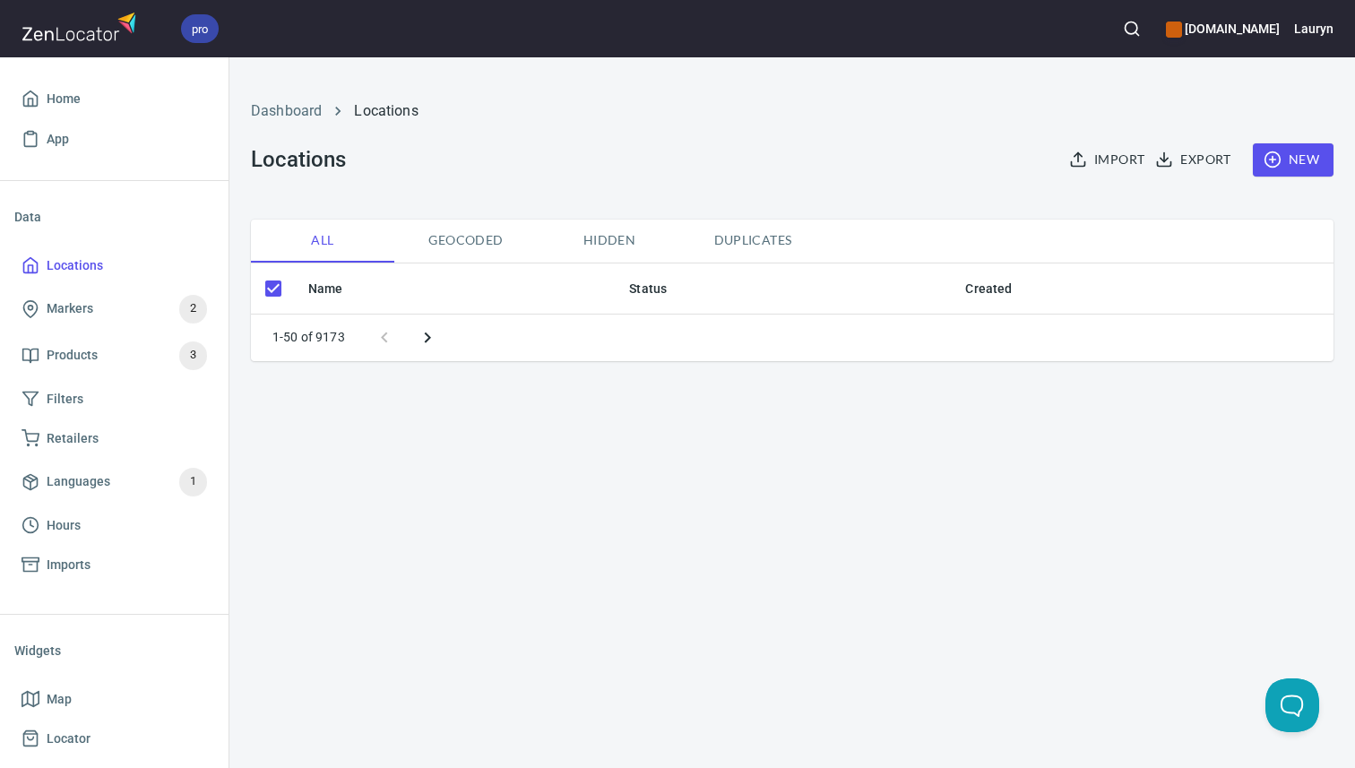
checkbox input "false"
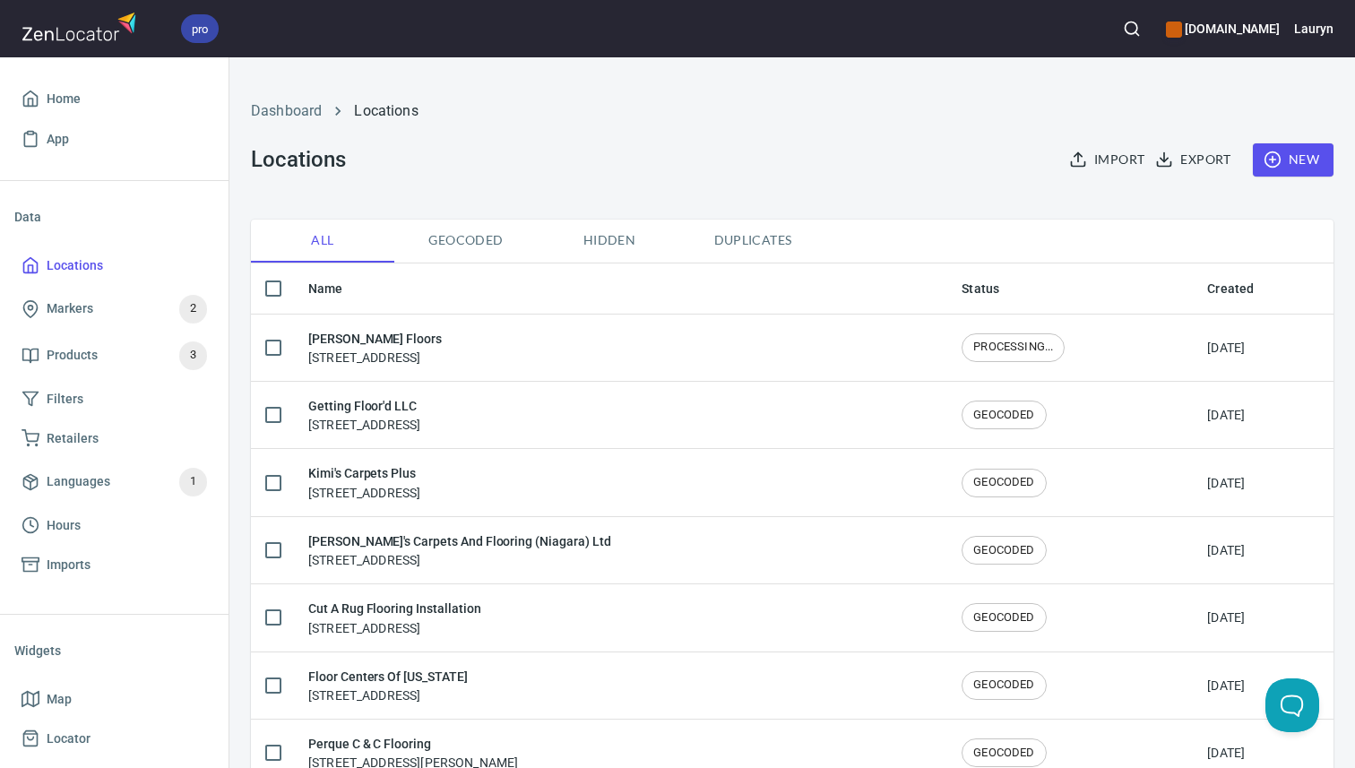
click at [1123, 26] on icon "button" at bounding box center [1132, 29] width 18 height 18
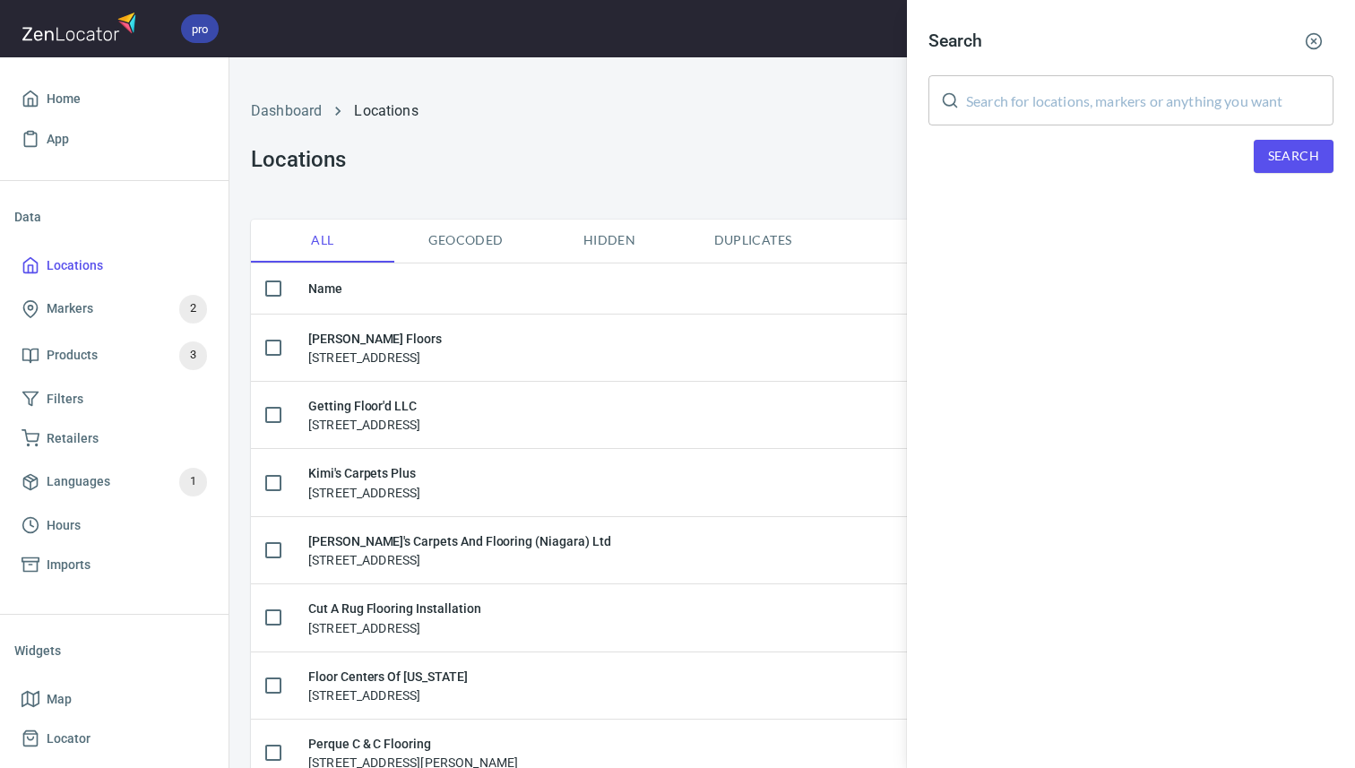
click at [1074, 92] on input "text" at bounding box center [1149, 100] width 367 height 50
paste input "[GEOGRAPHIC_DATA]"
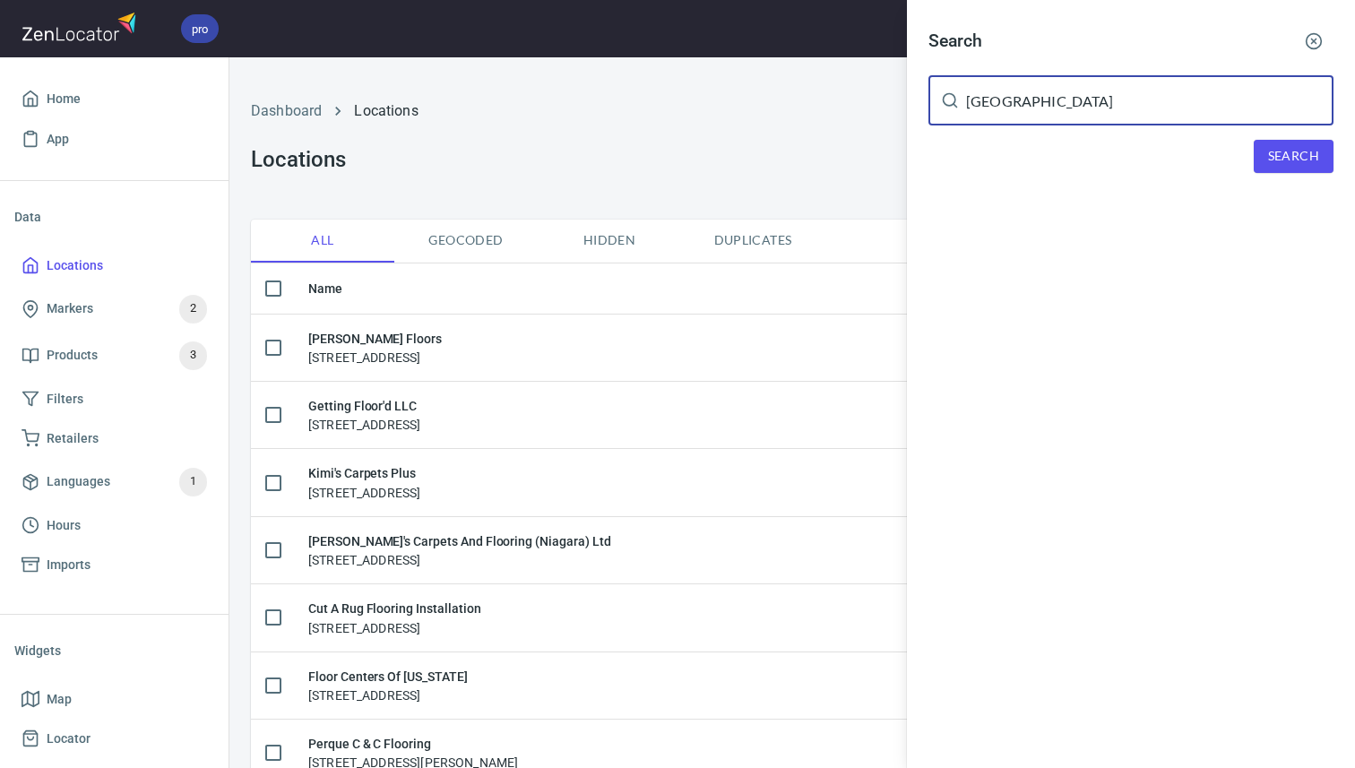
type input "[GEOGRAPHIC_DATA]"
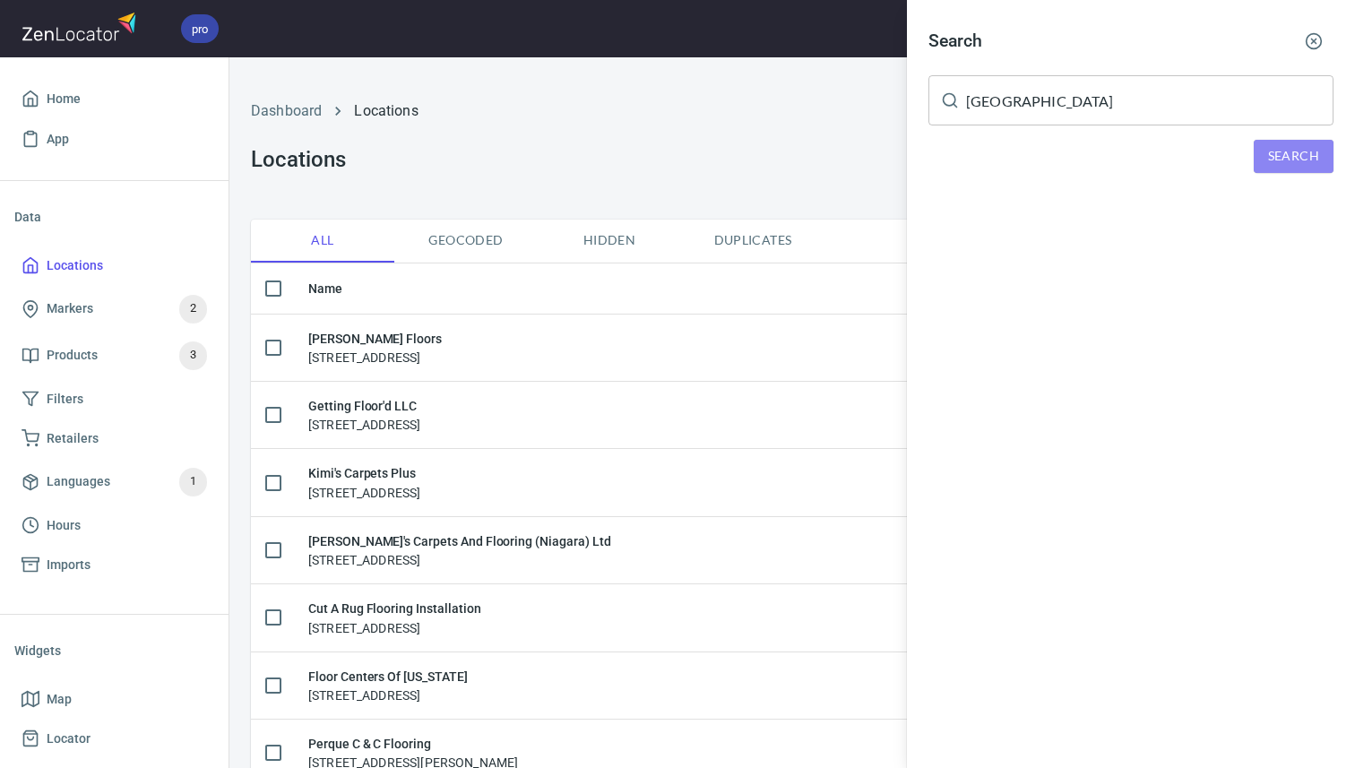
click at [1282, 143] on button "Search" at bounding box center [1294, 156] width 80 height 33
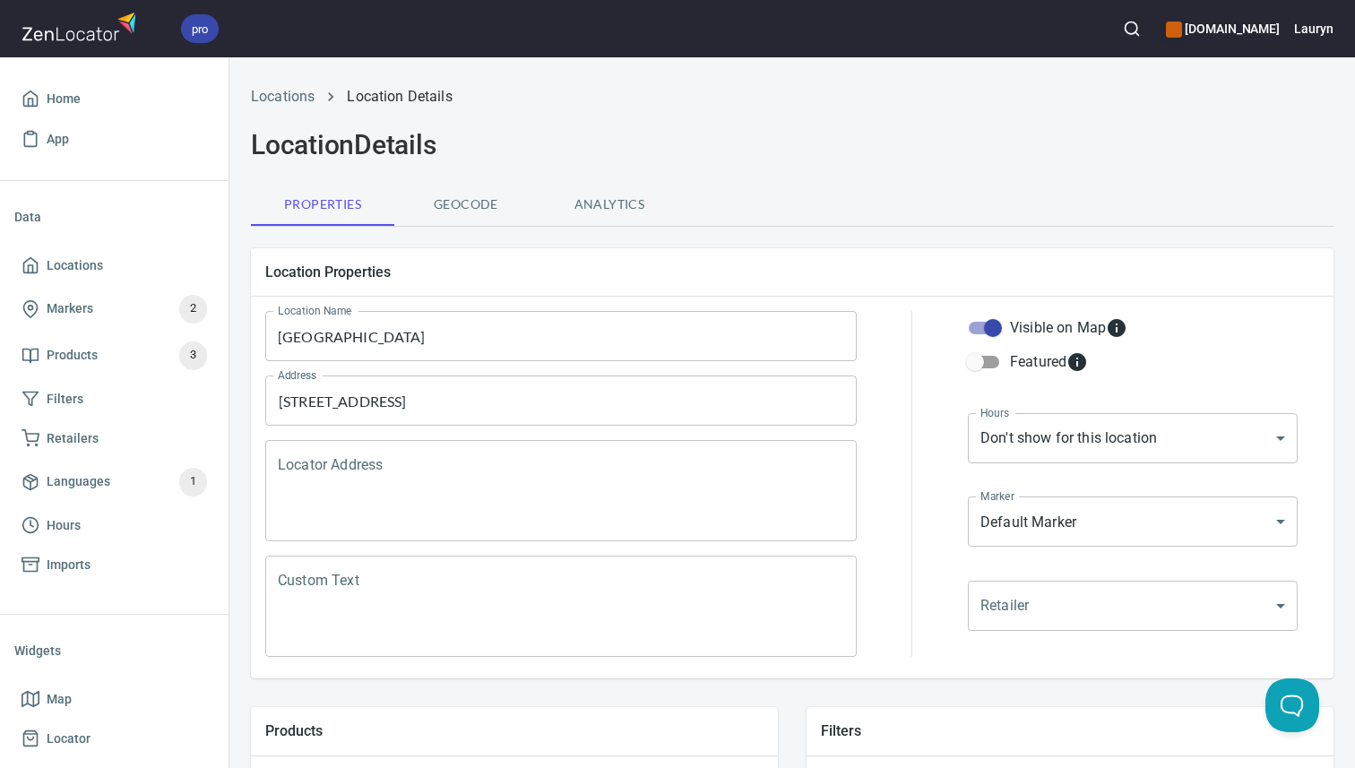
scroll to position [609, 0]
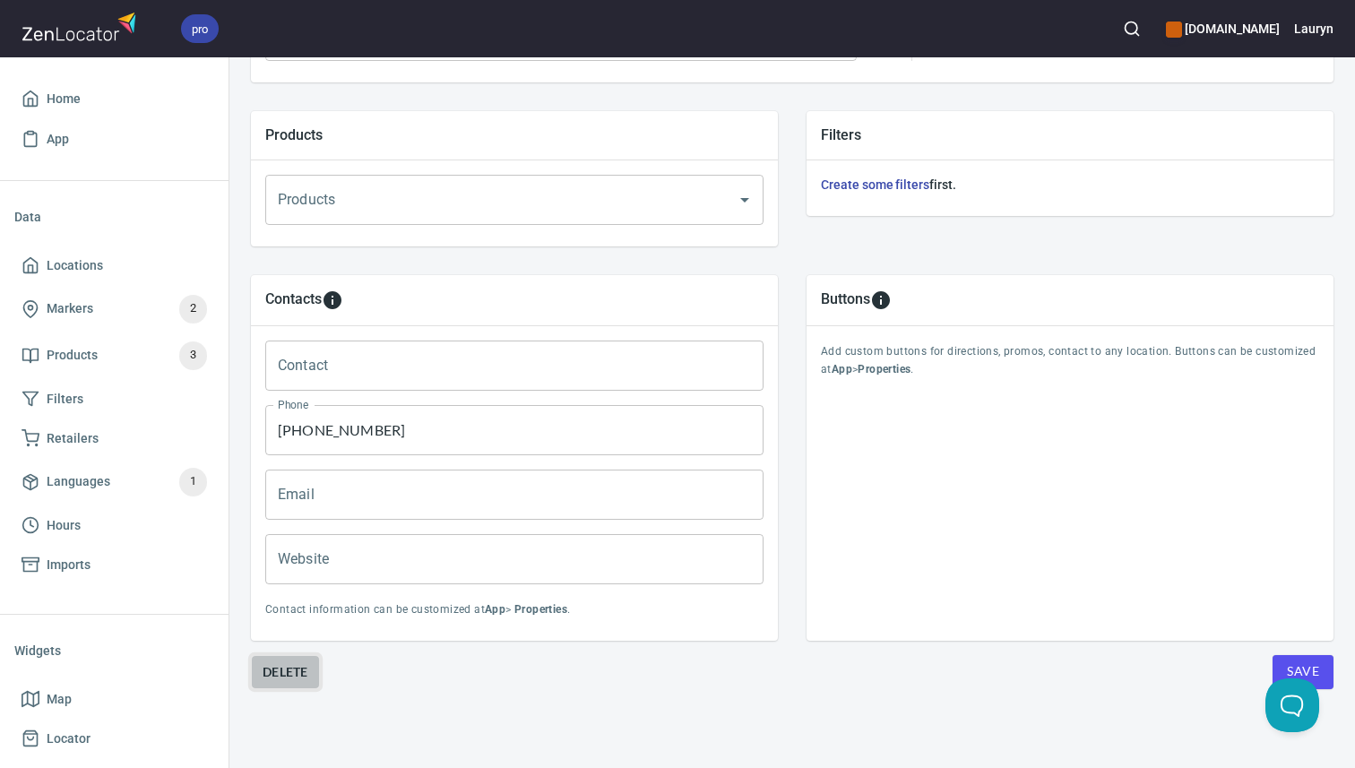
click at [298, 661] on span "Delete" at bounding box center [286, 672] width 46 height 22
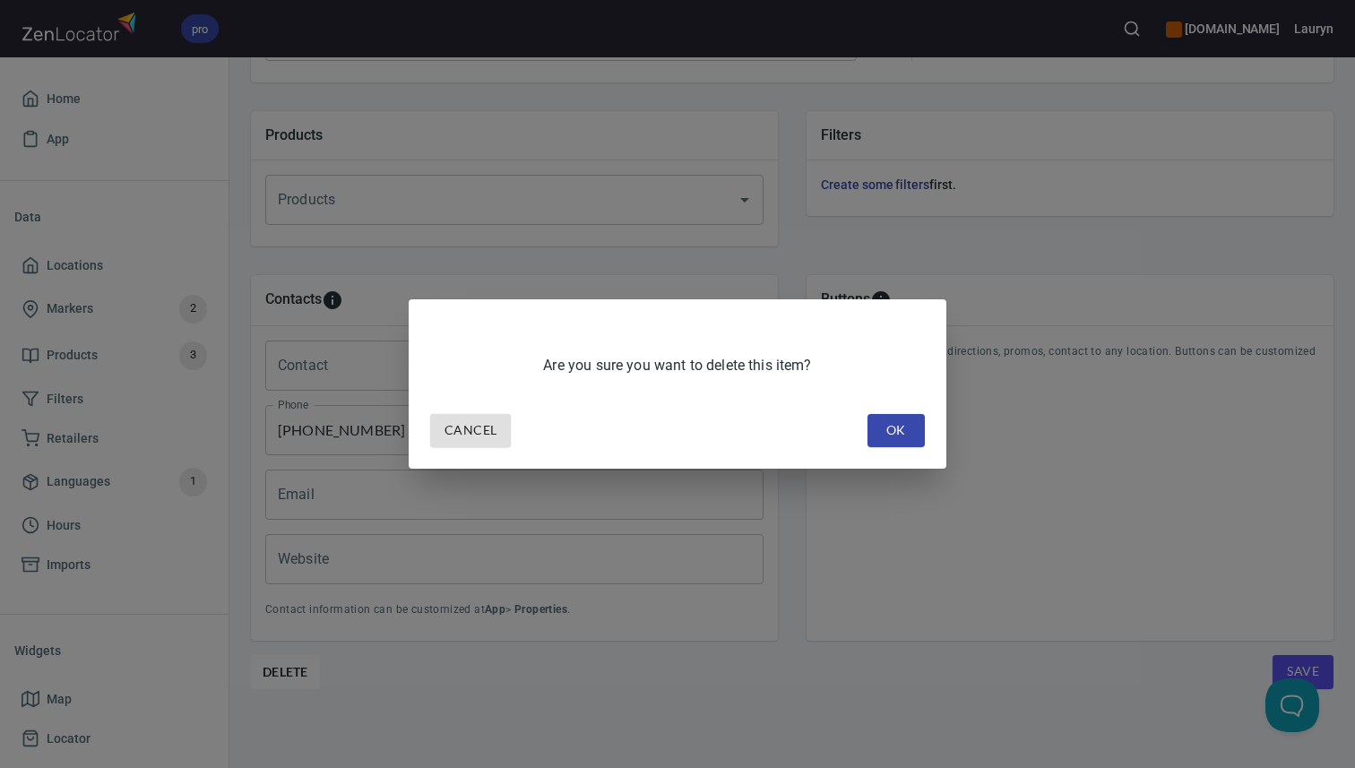
click at [904, 423] on span "OK" at bounding box center [896, 430] width 29 height 22
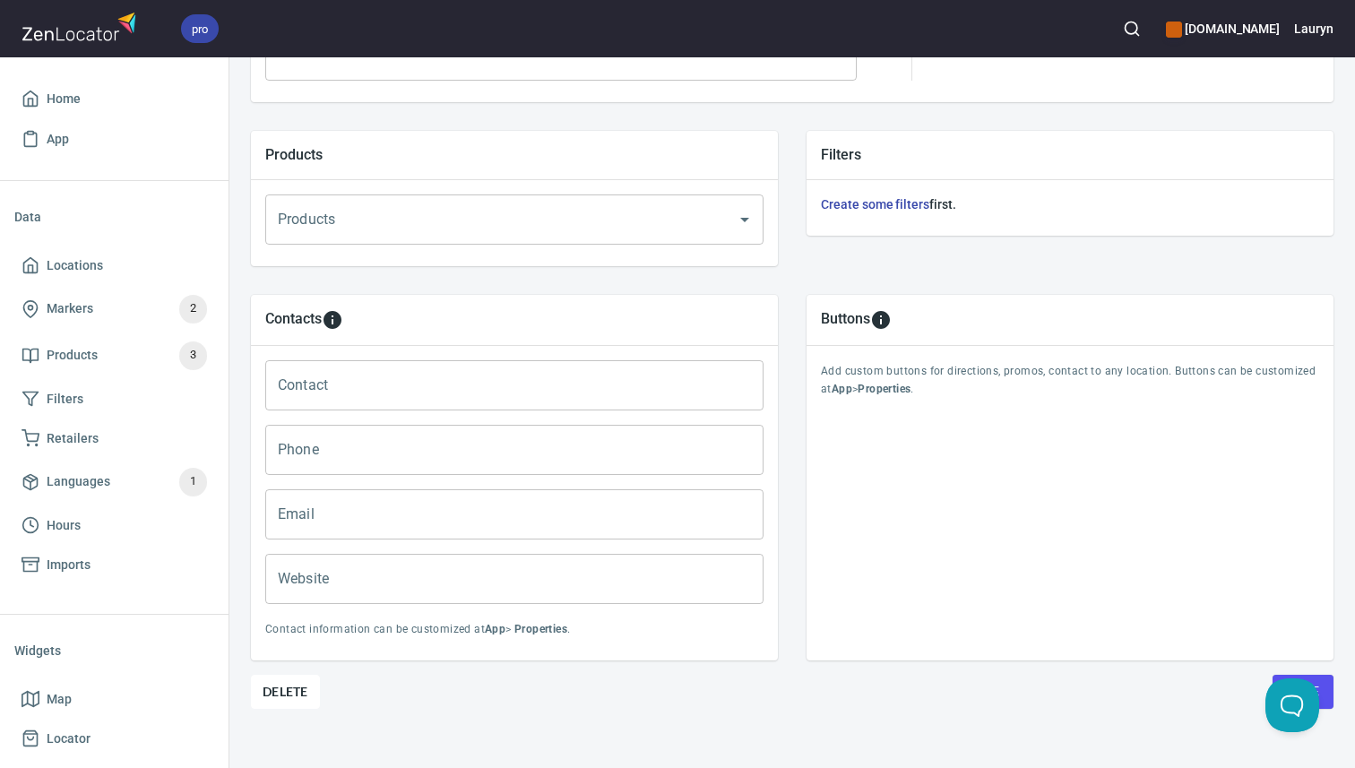
scroll to position [609, 0]
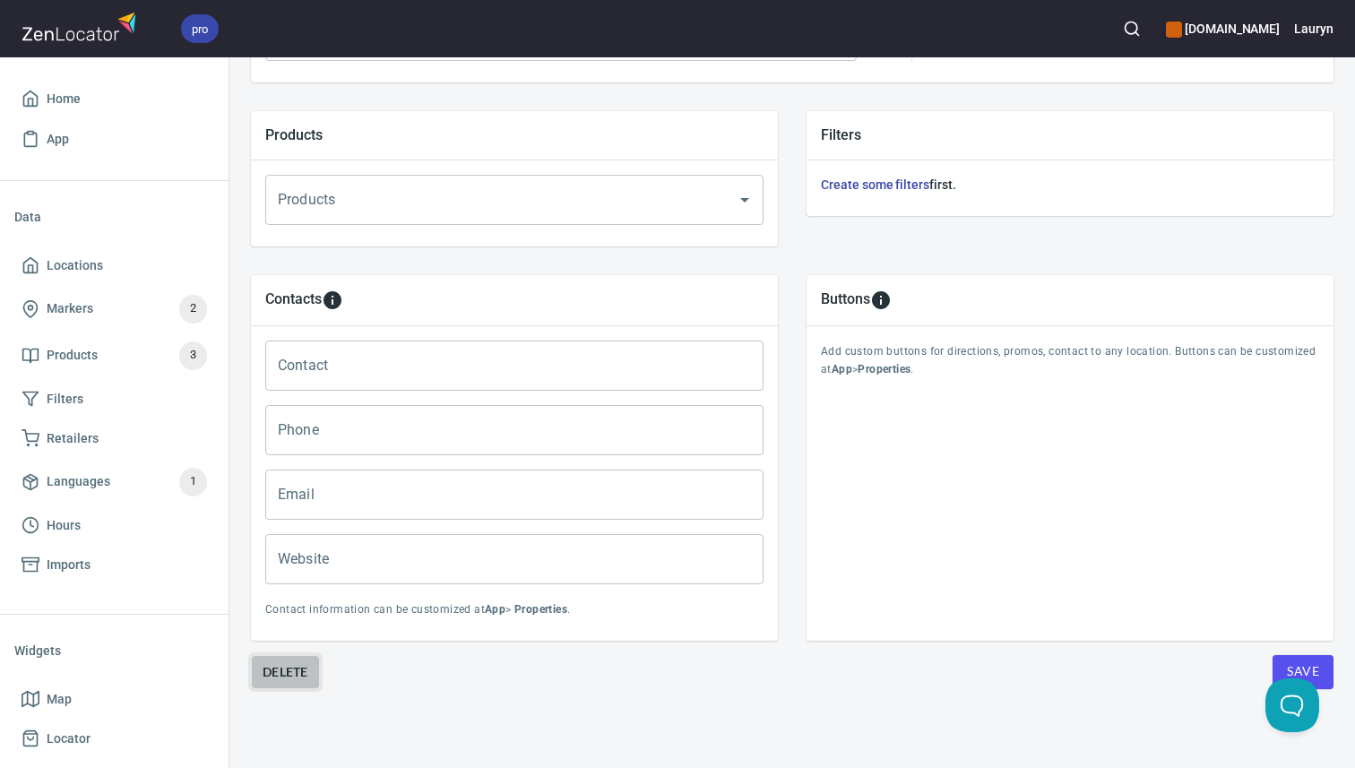
click at [283, 655] on button "Delete" at bounding box center [285, 672] width 69 height 34
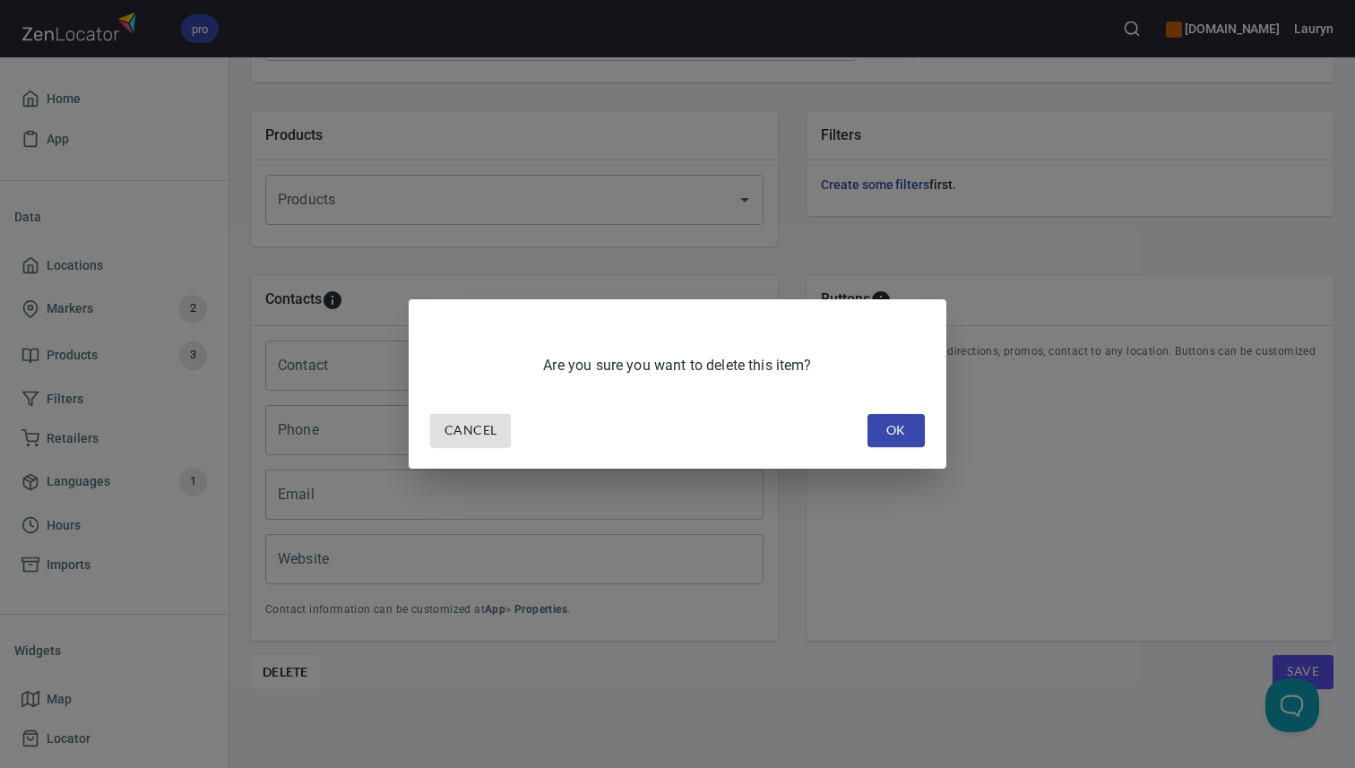
click at [897, 434] on span "OK" at bounding box center [896, 430] width 29 height 22
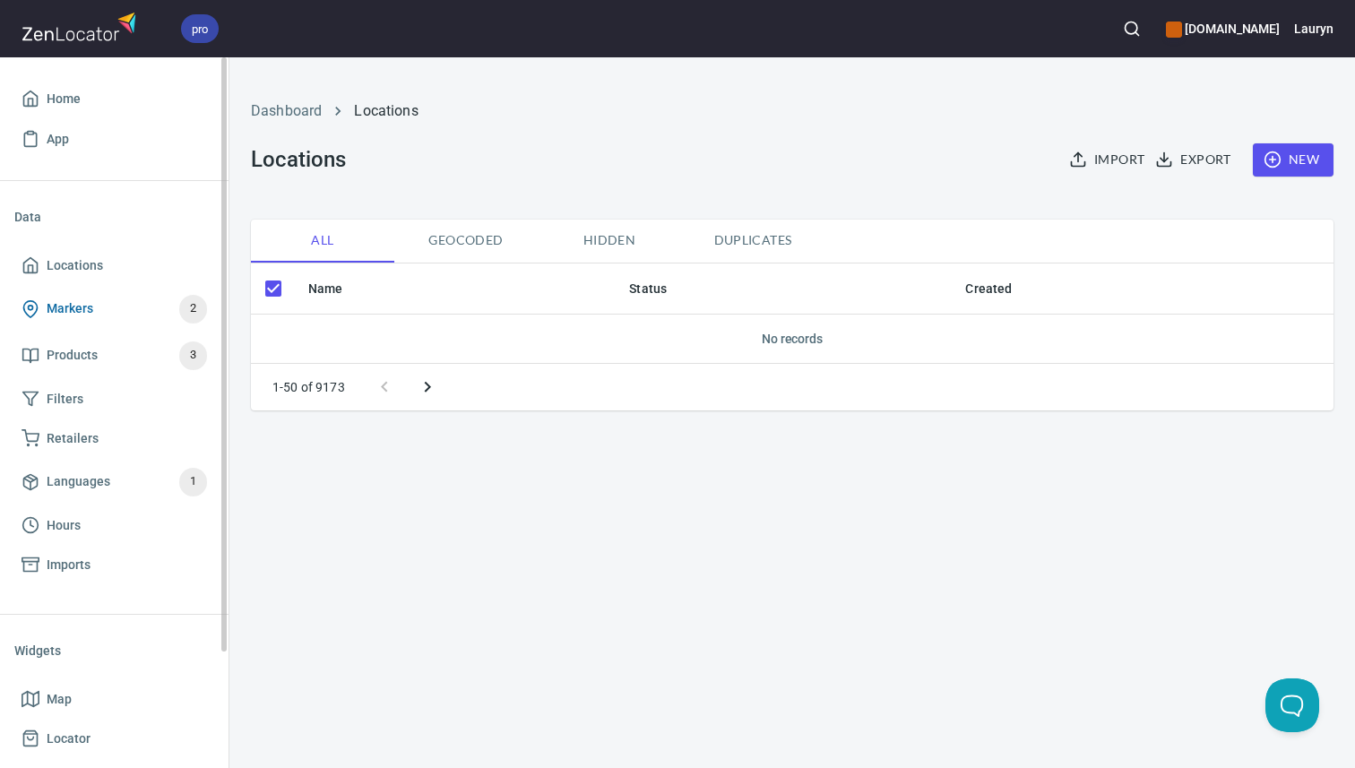
checkbox input "false"
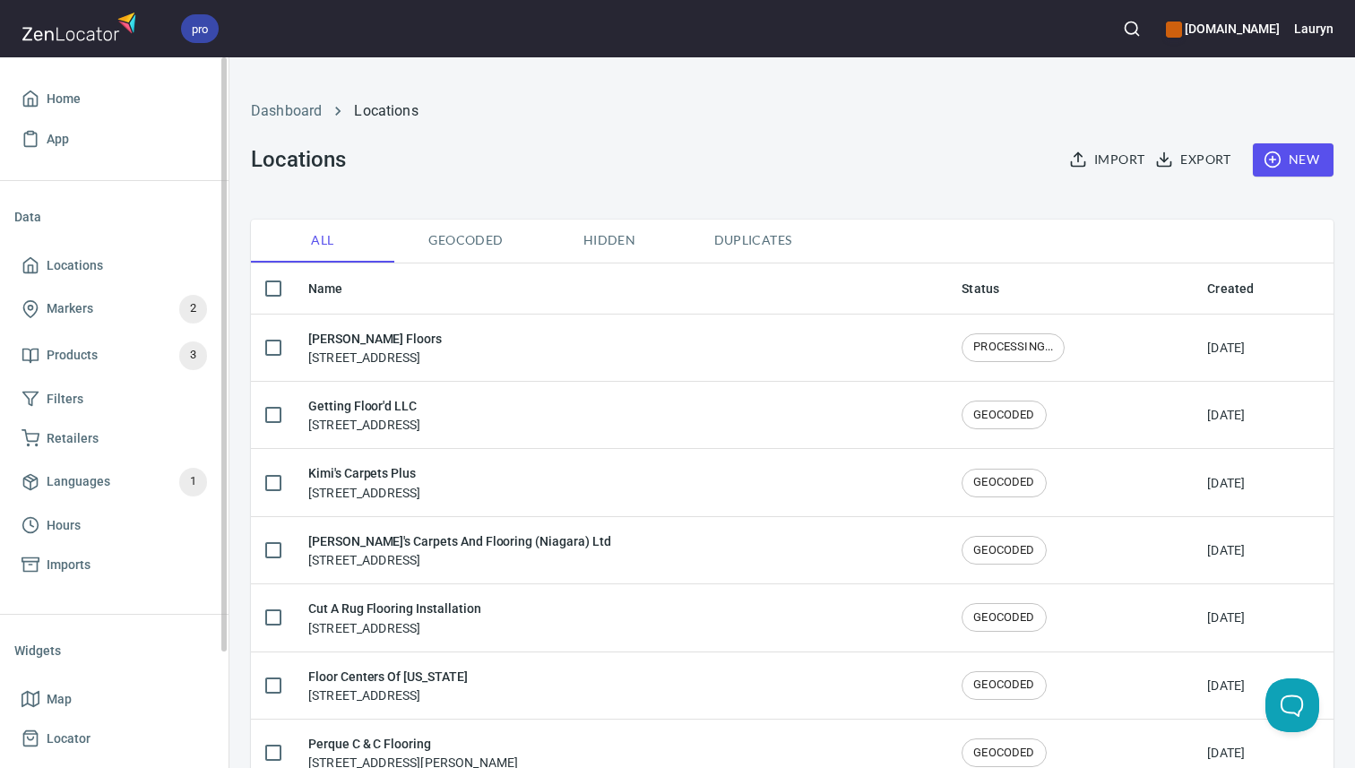
click at [101, 243] on ul "Locations Markers 2 Products 3 Filters Retailers Languages 1 Hours Imports" at bounding box center [114, 415] width 200 height 354
click at [101, 267] on span "Locations" at bounding box center [75, 266] width 56 height 22
click at [1281, 160] on span "New" at bounding box center [1293, 160] width 52 height 22
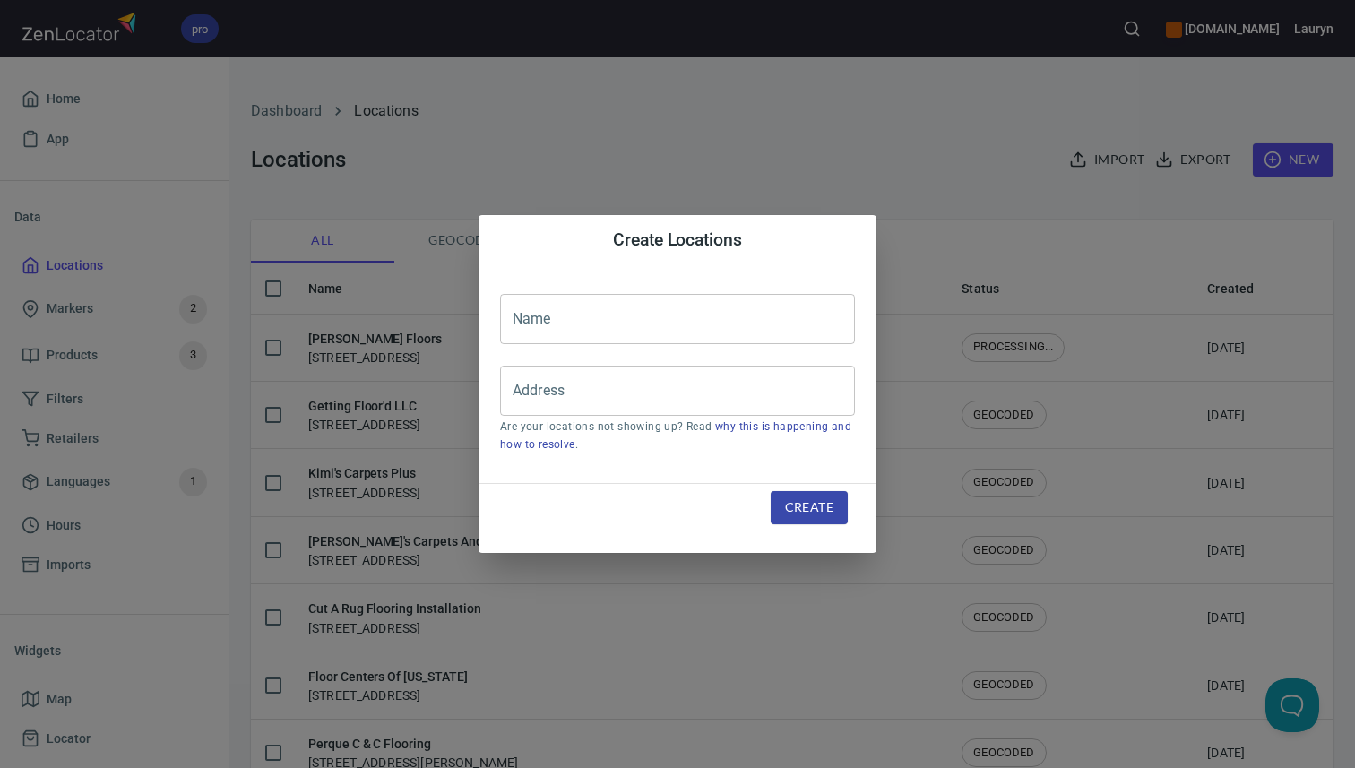
click at [670, 298] on input "text" at bounding box center [677, 319] width 355 height 50
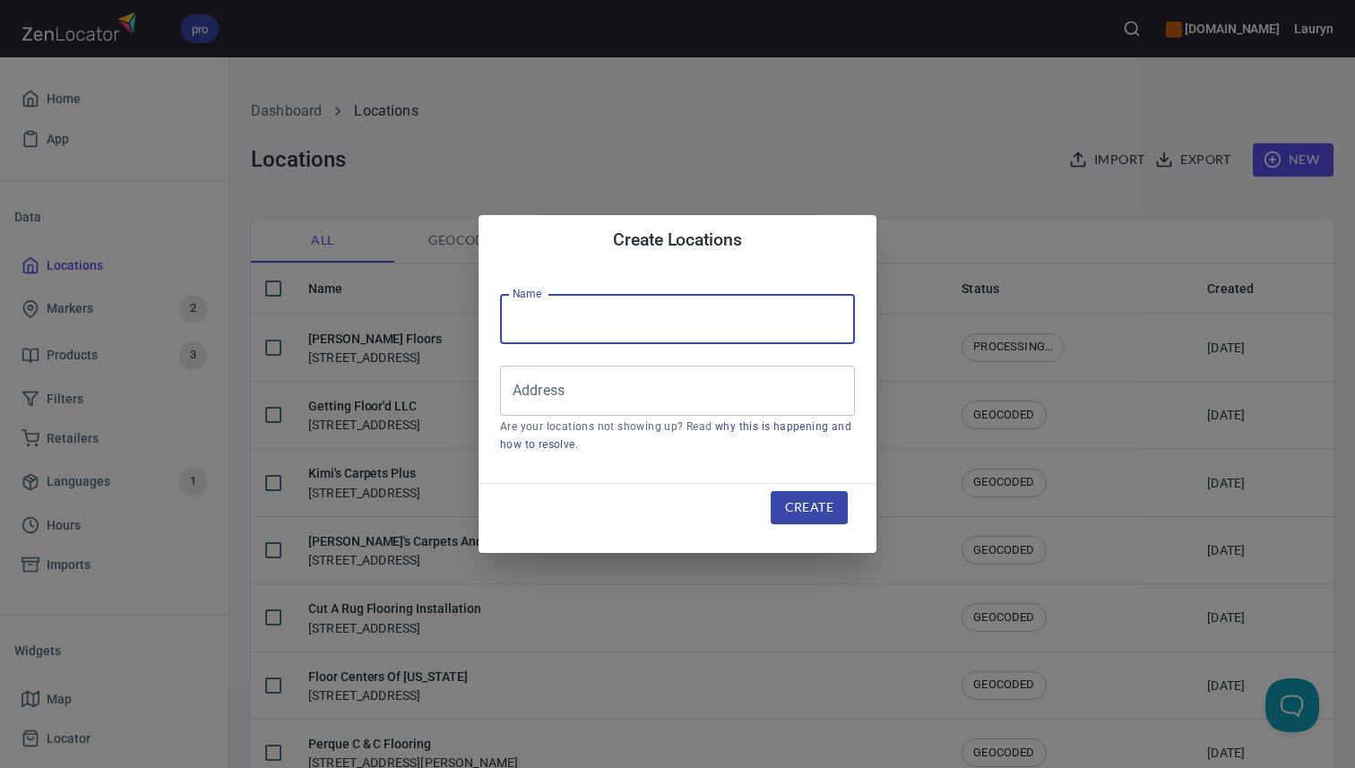
paste input "[GEOGRAPHIC_DATA]"
paste input "5390 N Main St, Acworth, GA 30101"
type input "[GEOGRAPHIC_DATA]"
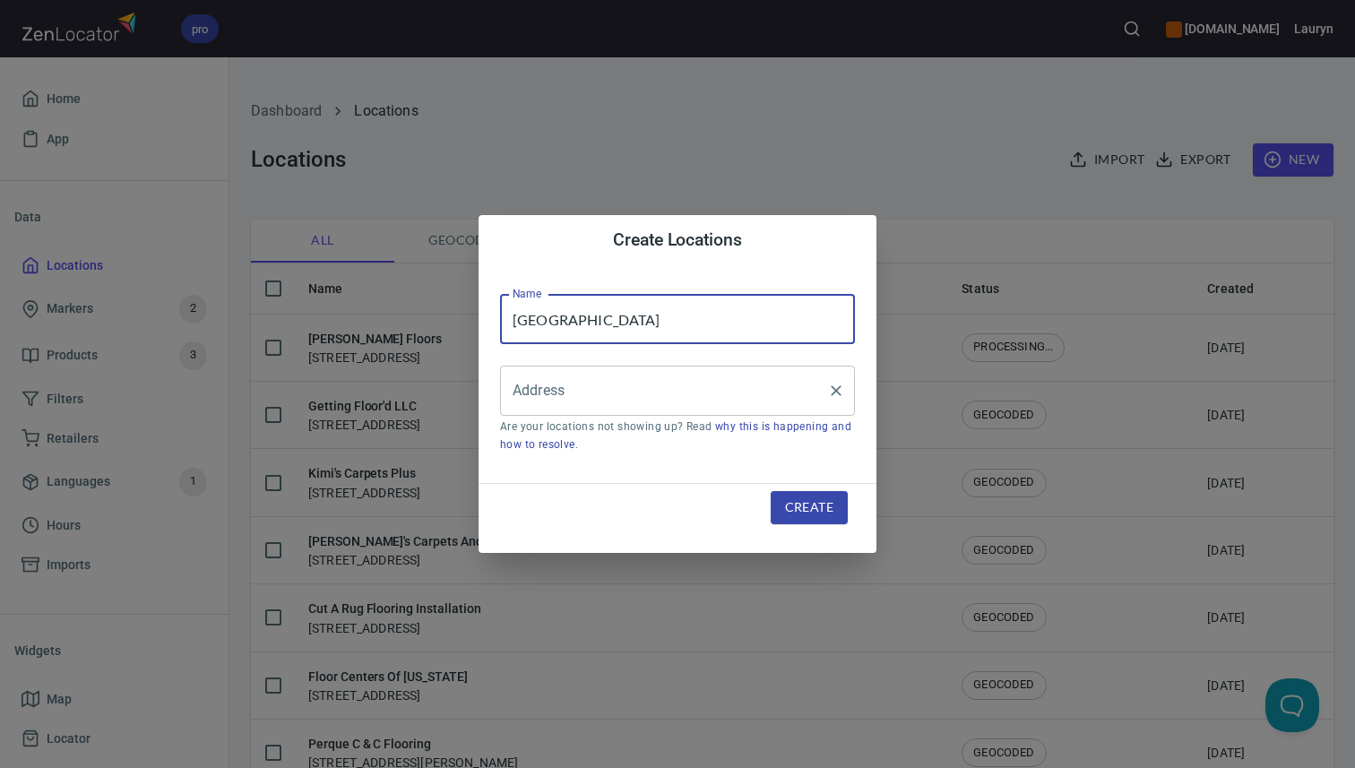
click at [626, 389] on input "Address" at bounding box center [664, 391] width 312 height 34
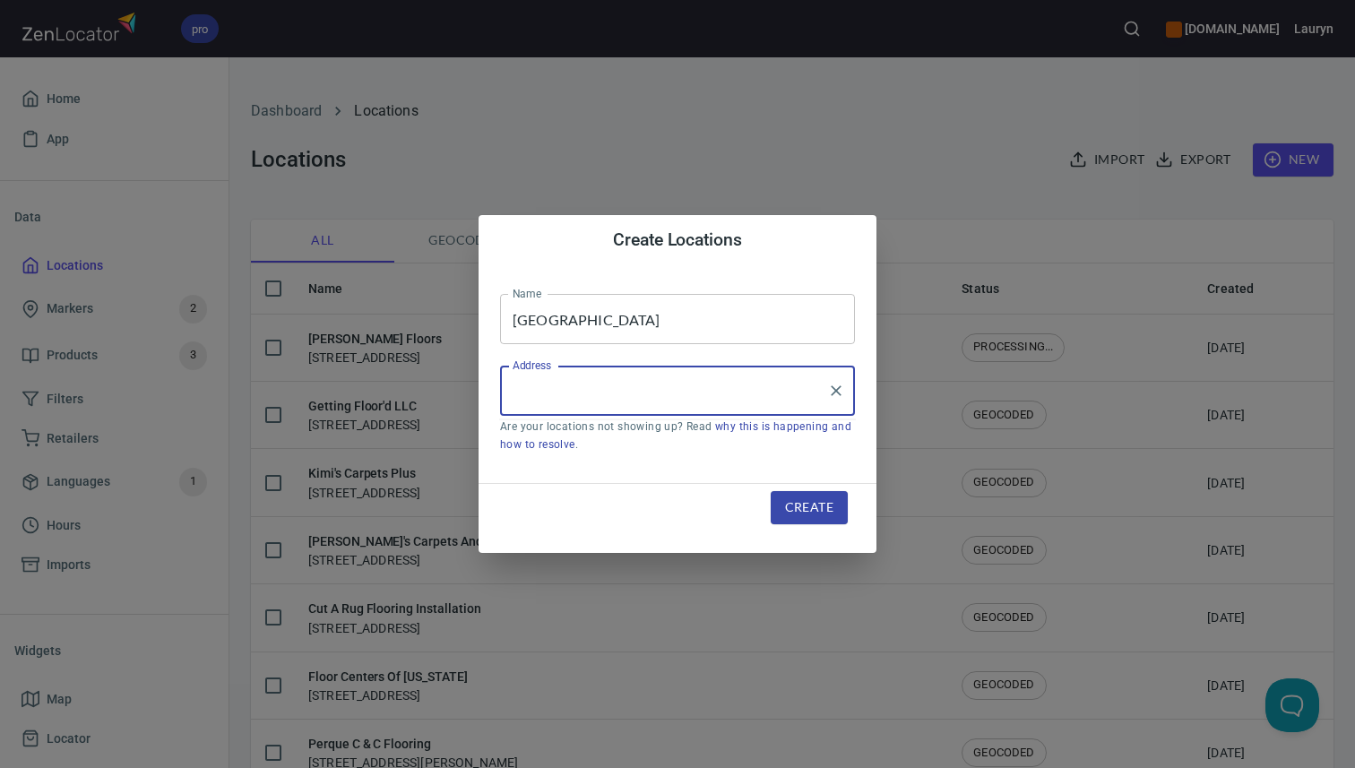
paste input "5390 N Main St, Acworth, GA 30101"
type input "5390 N Main St, Acworth, GA 30101"
click at [847, 519] on button "Create" at bounding box center [809, 507] width 77 height 33
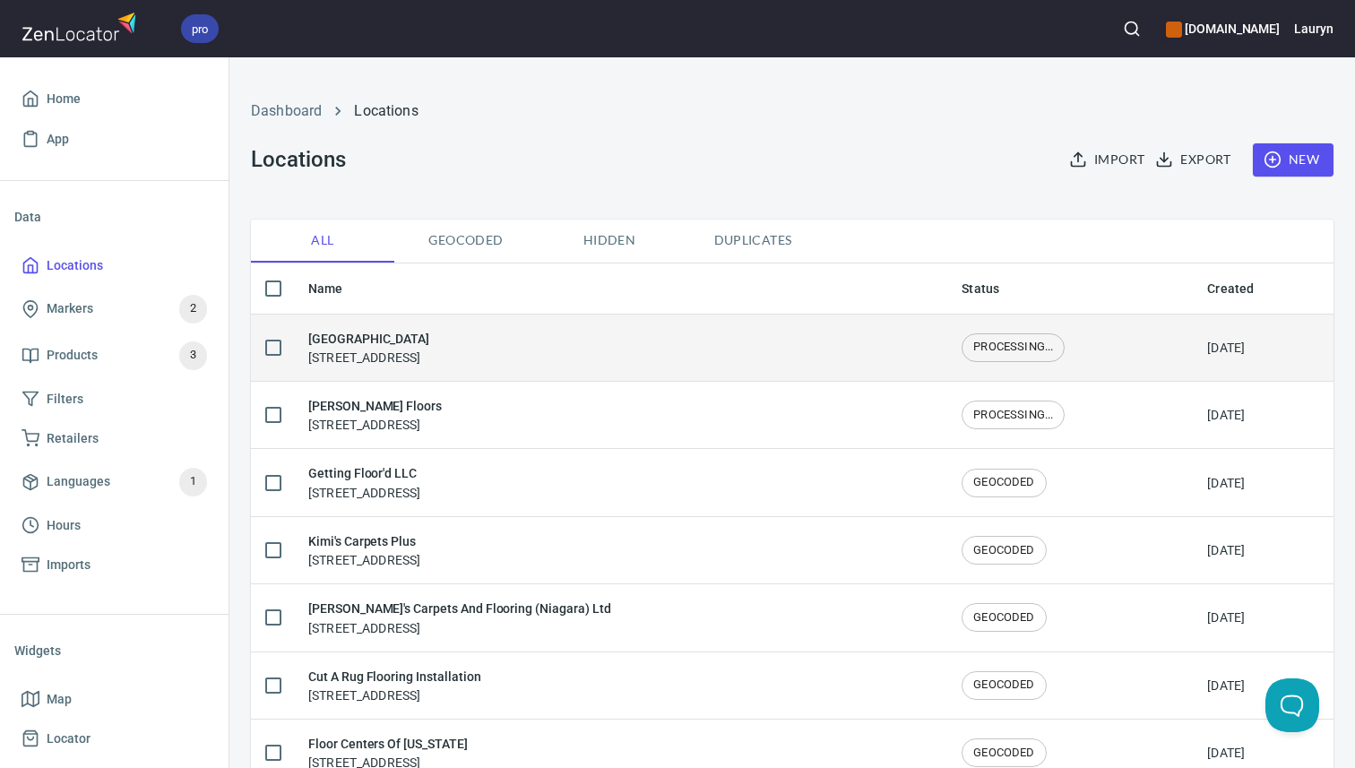
click at [635, 341] on div "Acworth Floor Center 5390 N Main St, Acworth, GA 30101" at bounding box center [620, 348] width 625 height 38
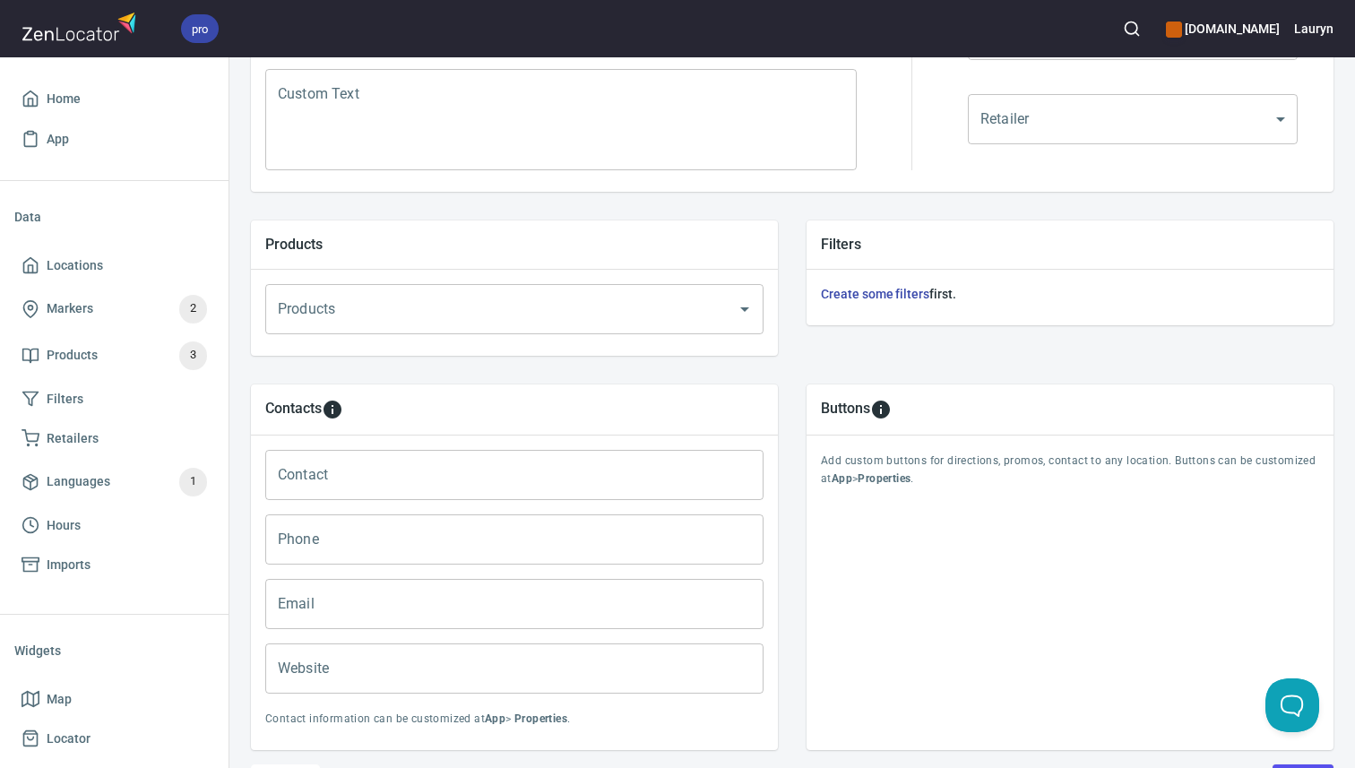
scroll to position [609, 0]
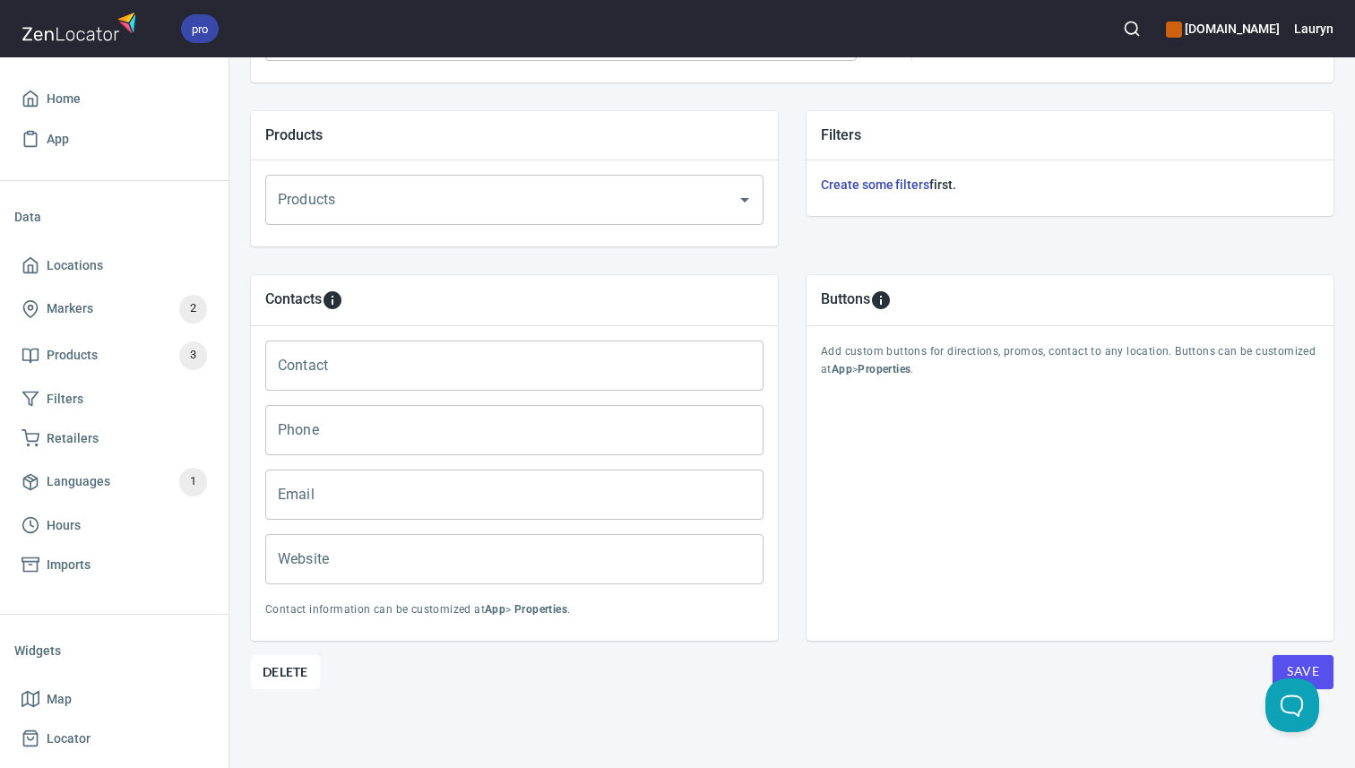
click at [356, 426] on input "Phone" at bounding box center [514, 430] width 498 height 50
paste input "(770) 974-4563"
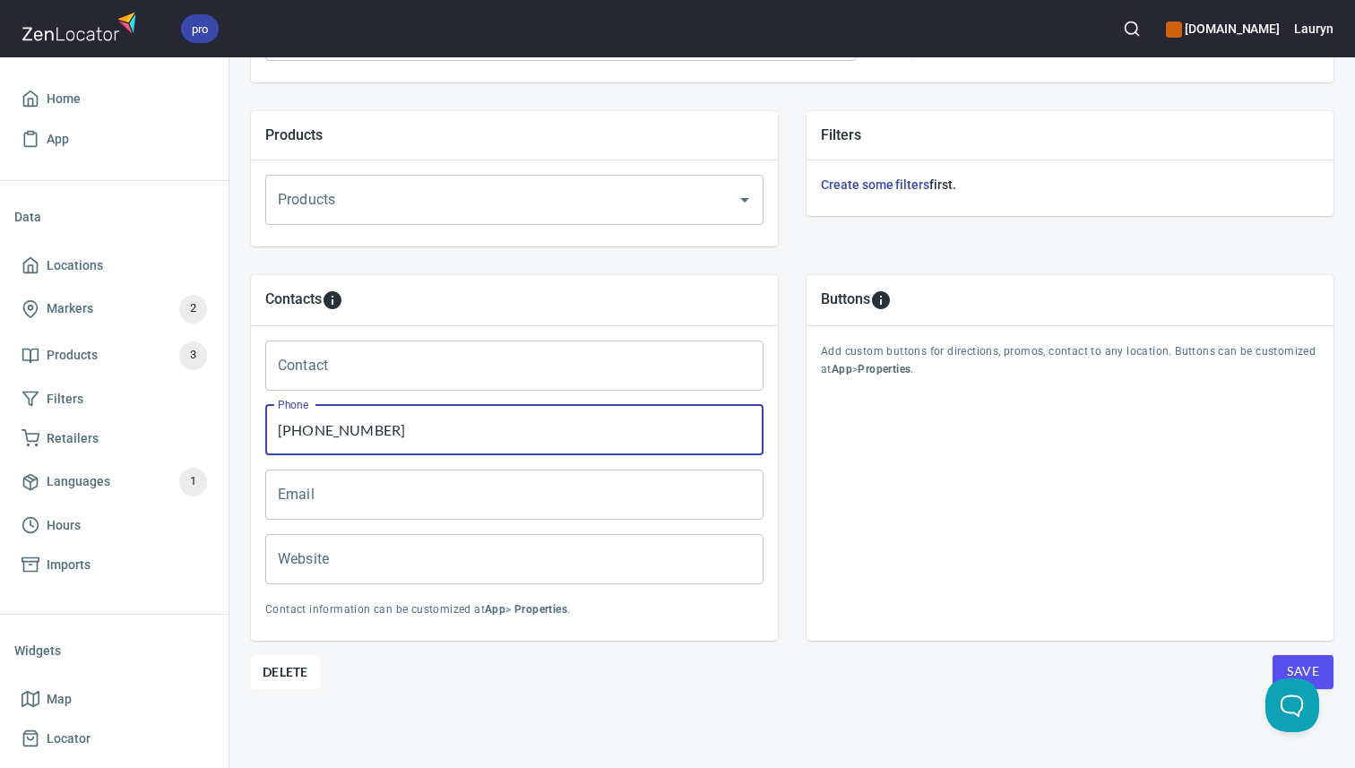
type input "(770) 974-4563"
click at [394, 557] on input "Website" at bounding box center [514, 559] width 498 height 50
paste input "https://acworthfloor.com/"
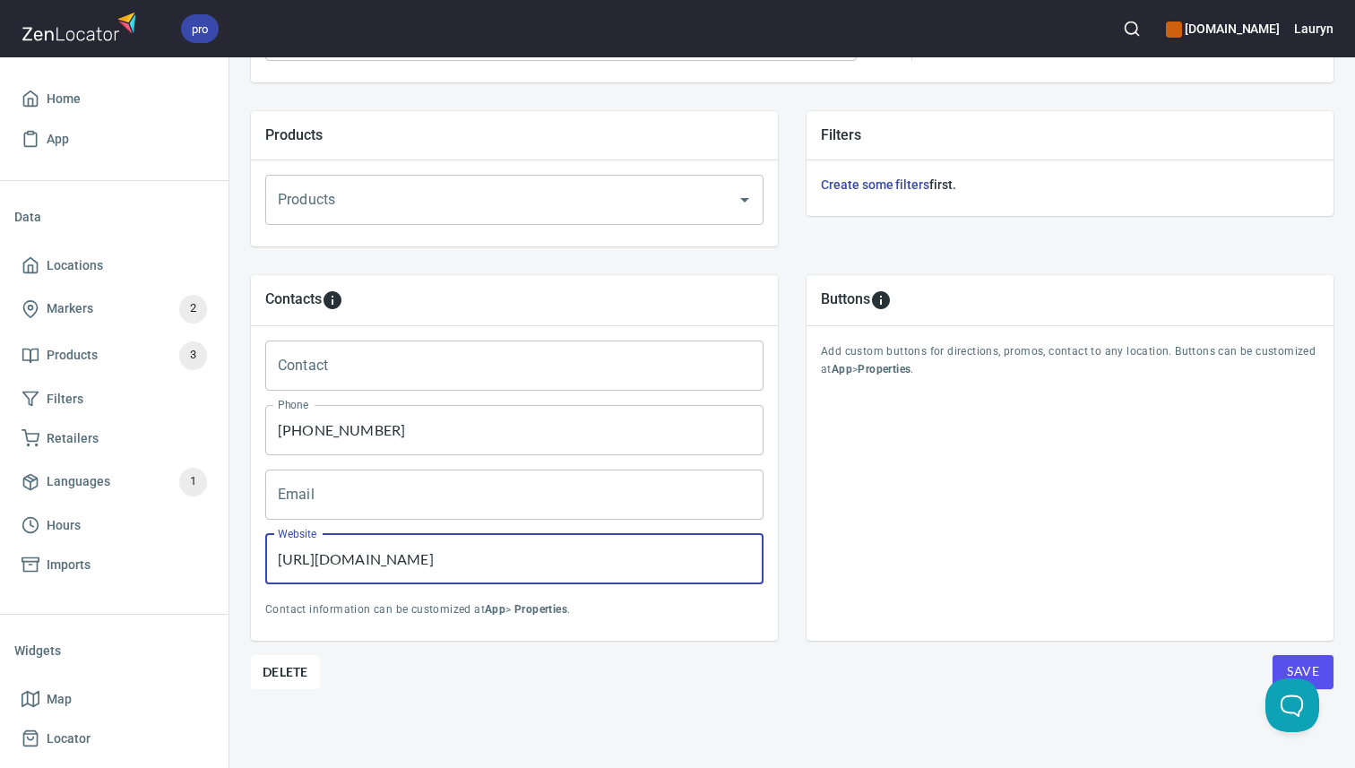
type input "https://acworthfloor.com/"
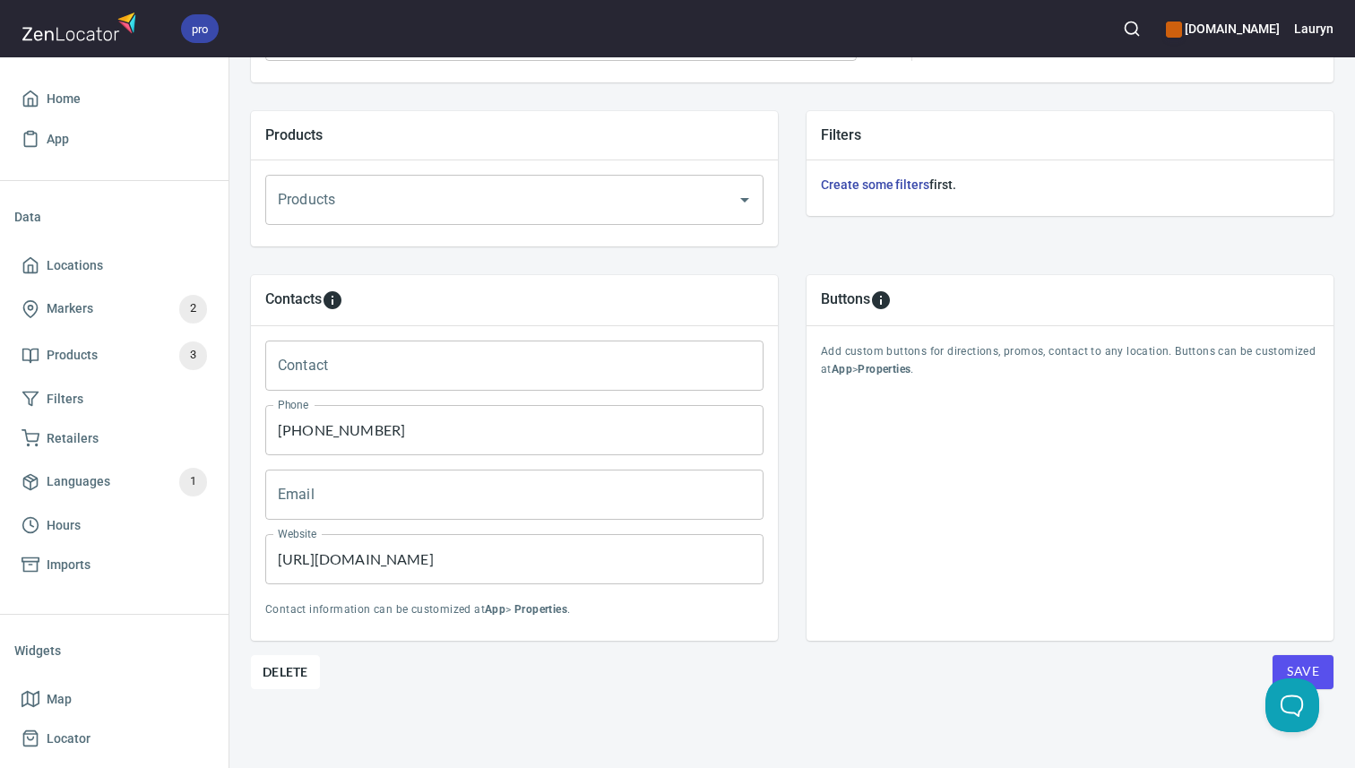
click at [757, 639] on div "Contacts Contact Contact Phone (770) 974-4563 Phone Email Email Website https:/…" at bounding box center [515, 458] width 556 height 394
click at [1310, 662] on button "Save" at bounding box center [1303, 672] width 61 height 34
click at [122, 252] on link "Locations" at bounding box center [114, 266] width 200 height 40
